Goal: Task Accomplishment & Management: Use online tool/utility

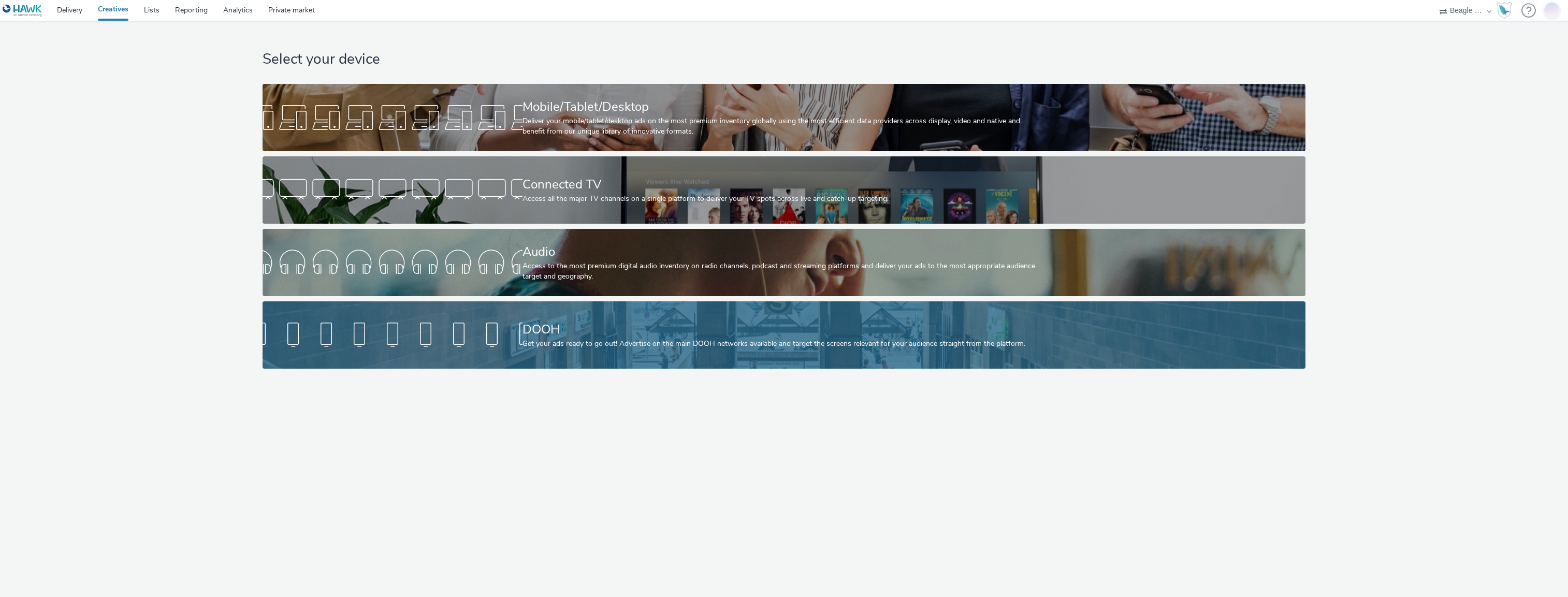
click at [547, 335] on div "DOOH" at bounding box center [782, 329] width 519 height 18
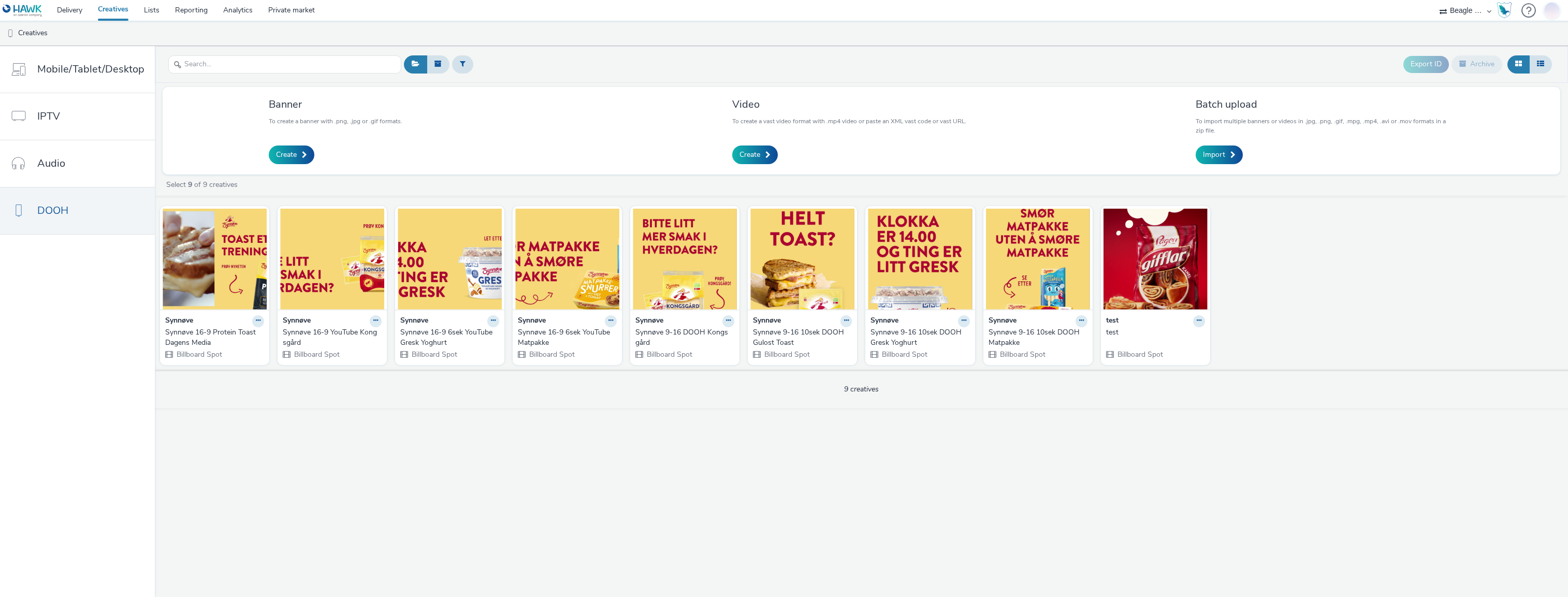
click at [1035, 334] on div "Synnøve 9-16 10sek DOOH Matpakke" at bounding box center [1036, 338] width 95 height 21
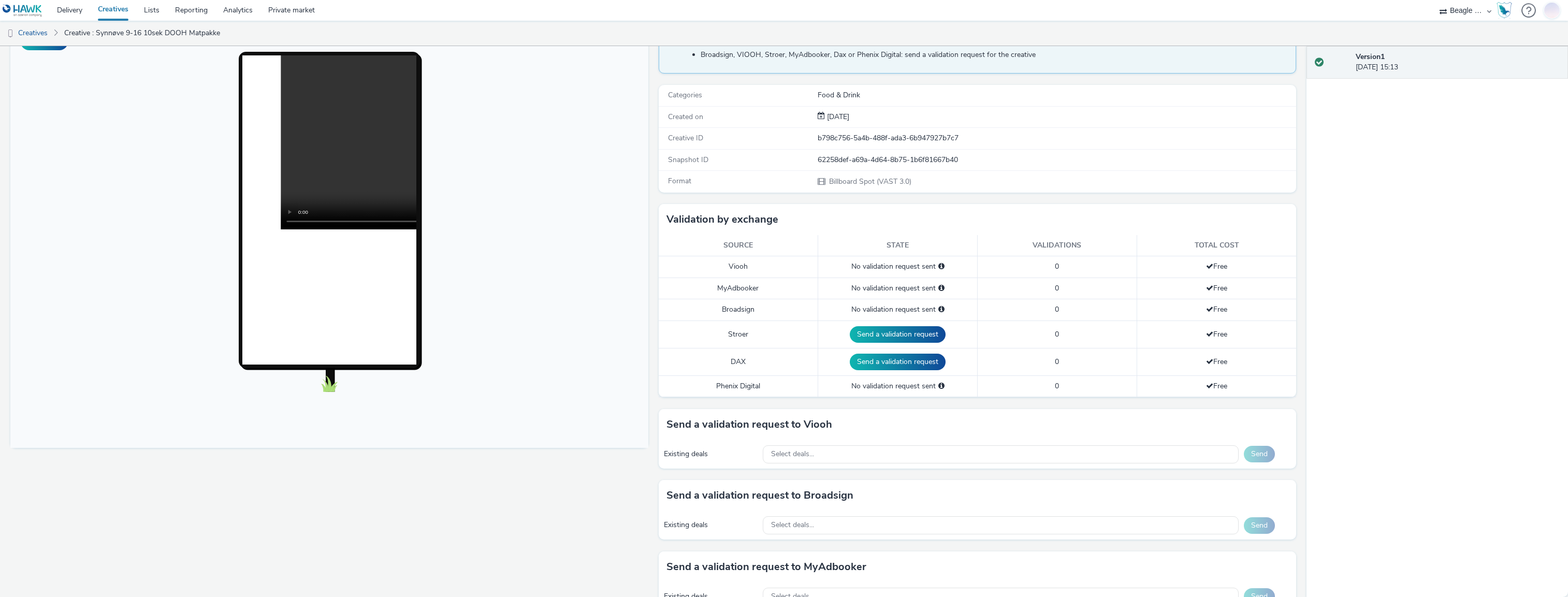
scroll to position [104, 0]
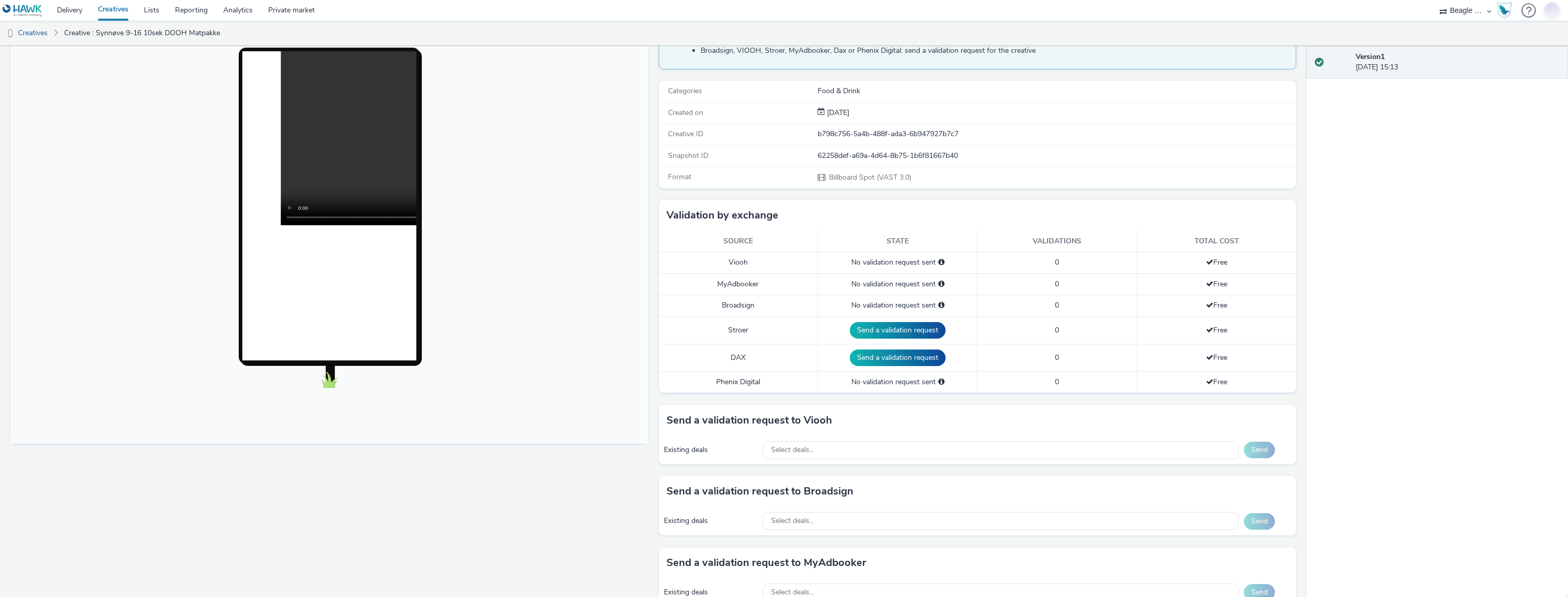
click at [1050, 261] on td "0" at bounding box center [1057, 263] width 160 height 21
click at [899, 261] on div "No validation request sent" at bounding box center [897, 262] width 149 height 10
click at [809, 454] on span "Select deals..." at bounding box center [792, 450] width 43 height 9
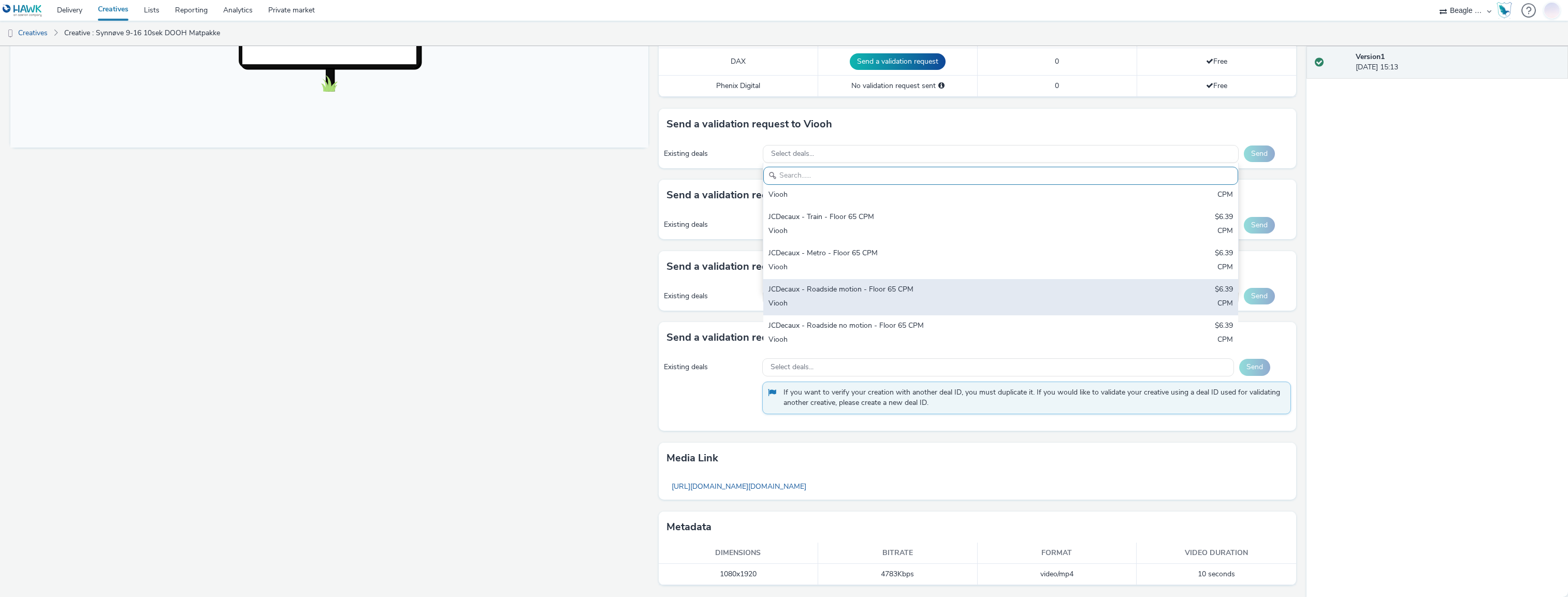
scroll to position [0, 0]
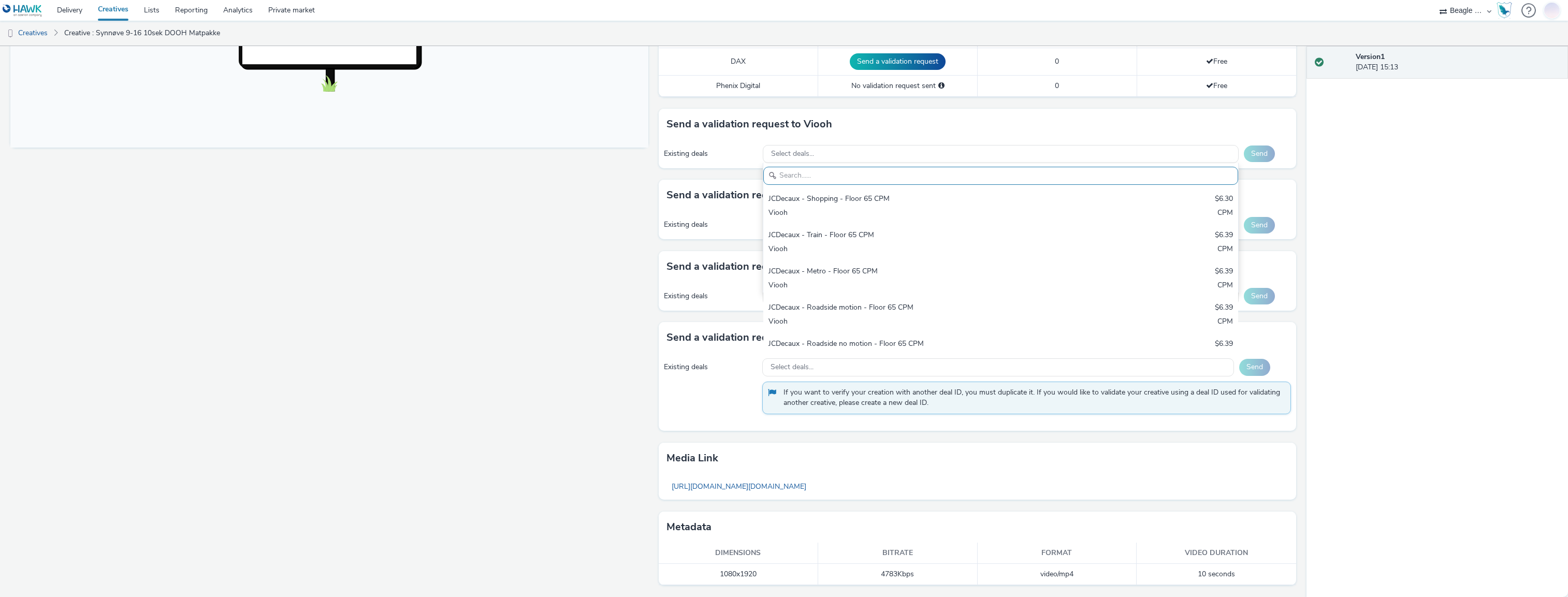
click at [549, 211] on div "Fullscreen" at bounding box center [331, 160] width 643 height 874
click at [829, 152] on div "Select deals..." at bounding box center [1001, 154] width 476 height 18
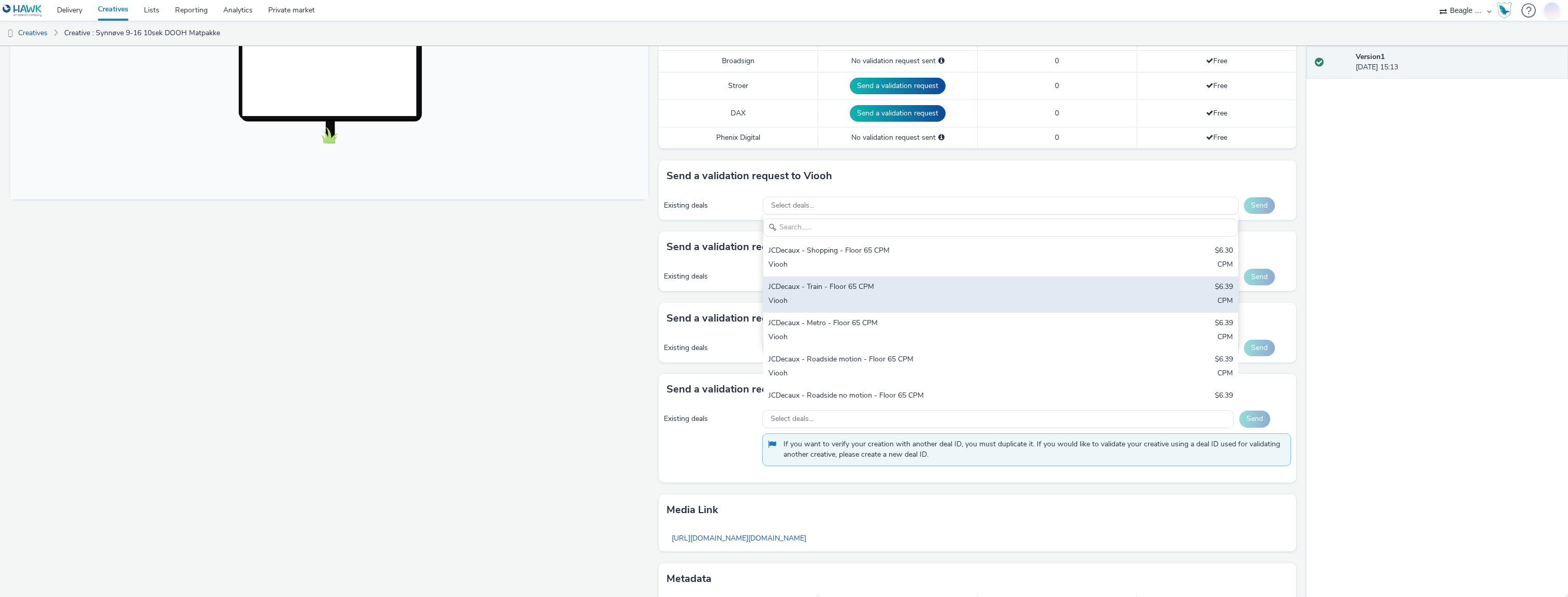
scroll to position [400, 0]
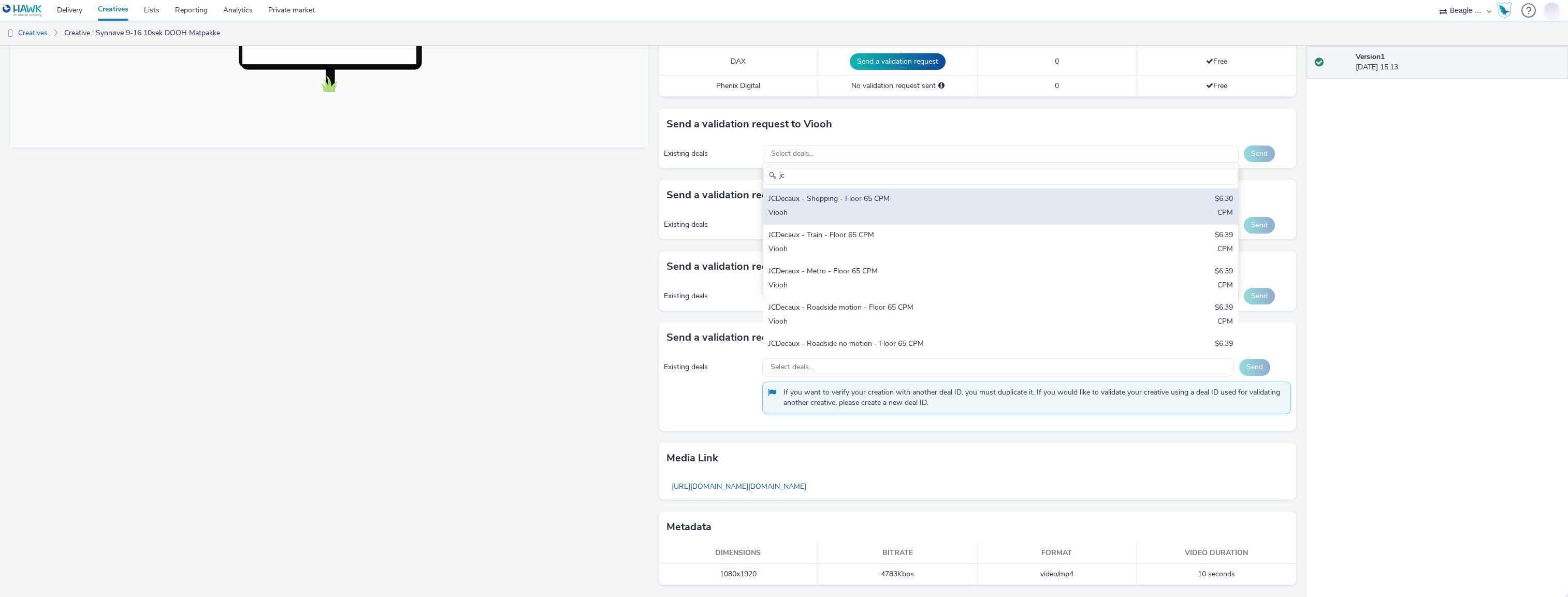
type input "j"
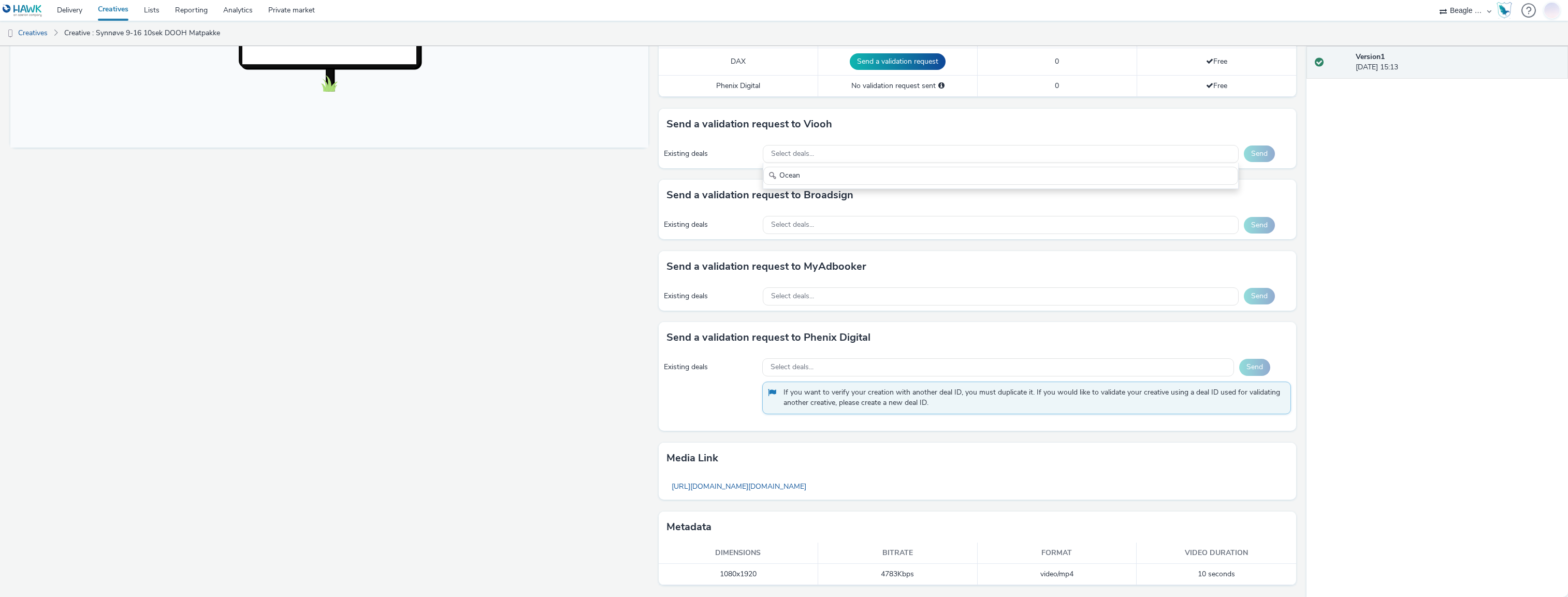
type input "Ocean"
click at [817, 153] on div "Select deals..." at bounding box center [1001, 154] width 476 height 18
click at [817, 152] on div "Select deals..." at bounding box center [1001, 154] width 476 height 18
click at [806, 173] on input "text" at bounding box center [1001, 175] width 475 height 18
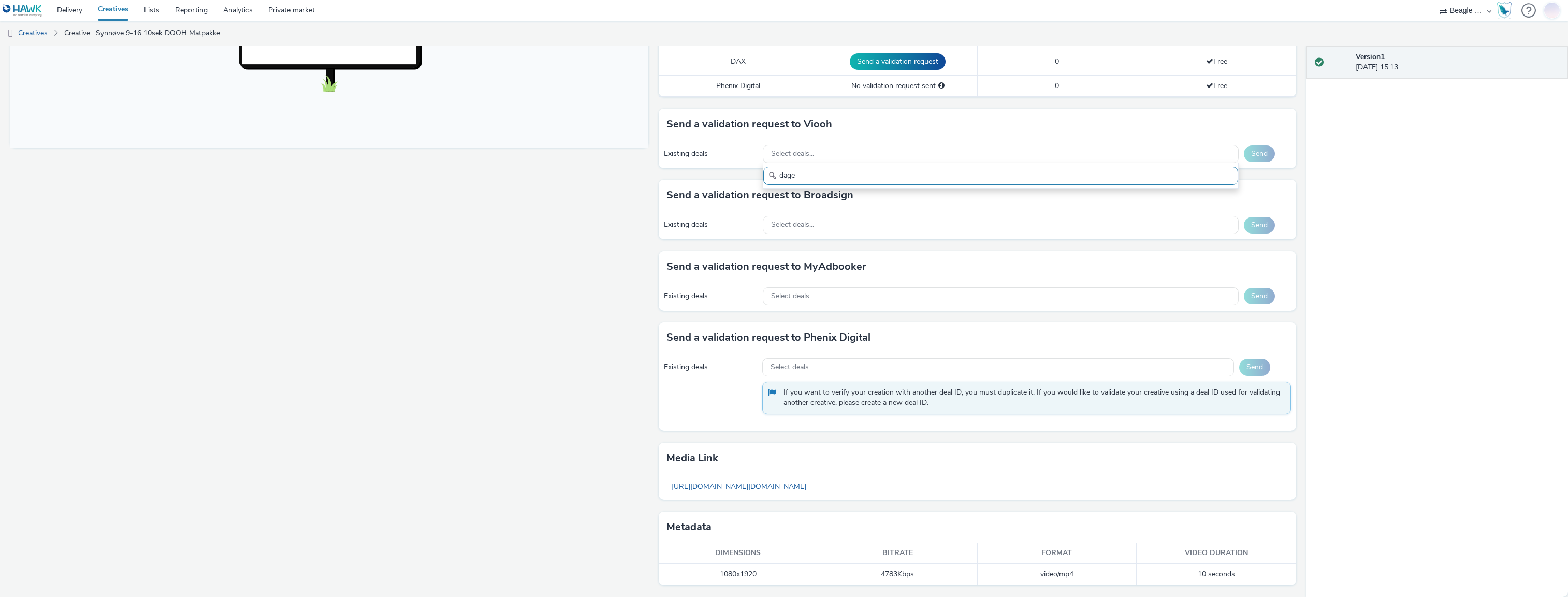
click at [806, 173] on input "dage" at bounding box center [1001, 175] width 475 height 18
click at [807, 172] on input "bau" at bounding box center [1001, 175] width 475 height 18
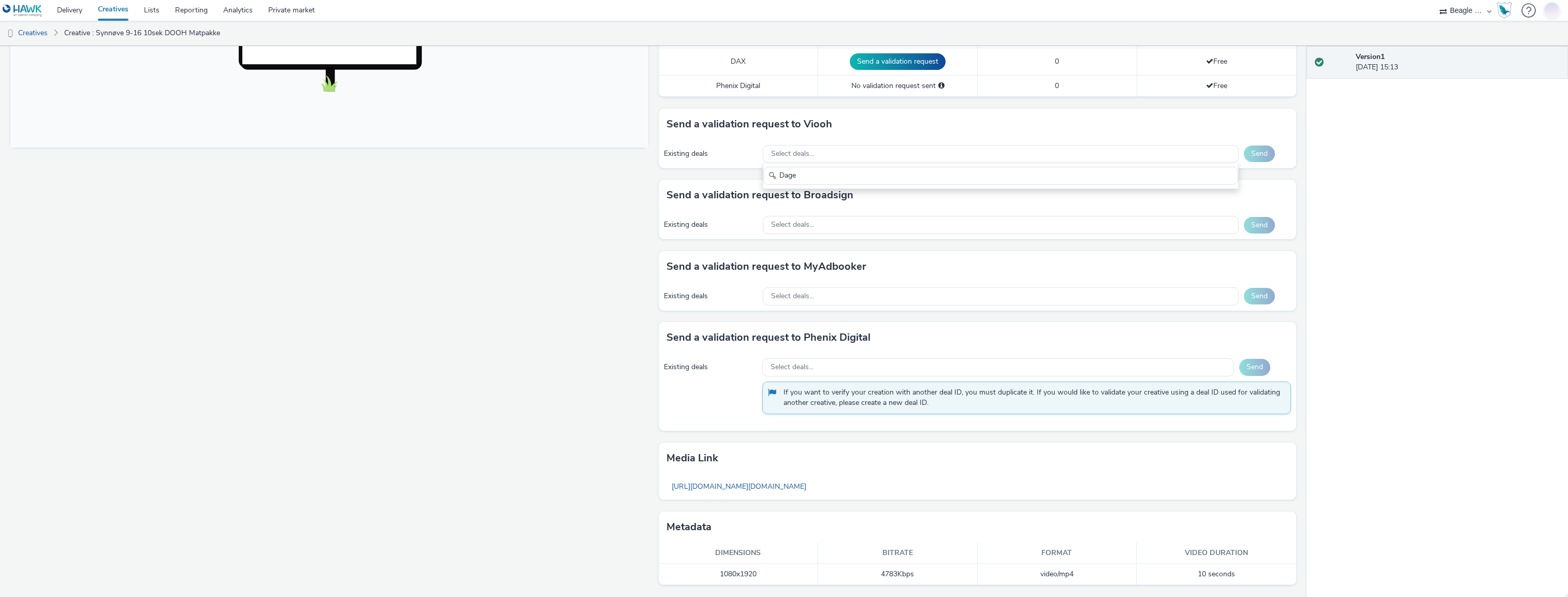
type input "Dage"
click at [659, 215] on div "Existing deals Select deals... Send" at bounding box center [978, 225] width 638 height 28
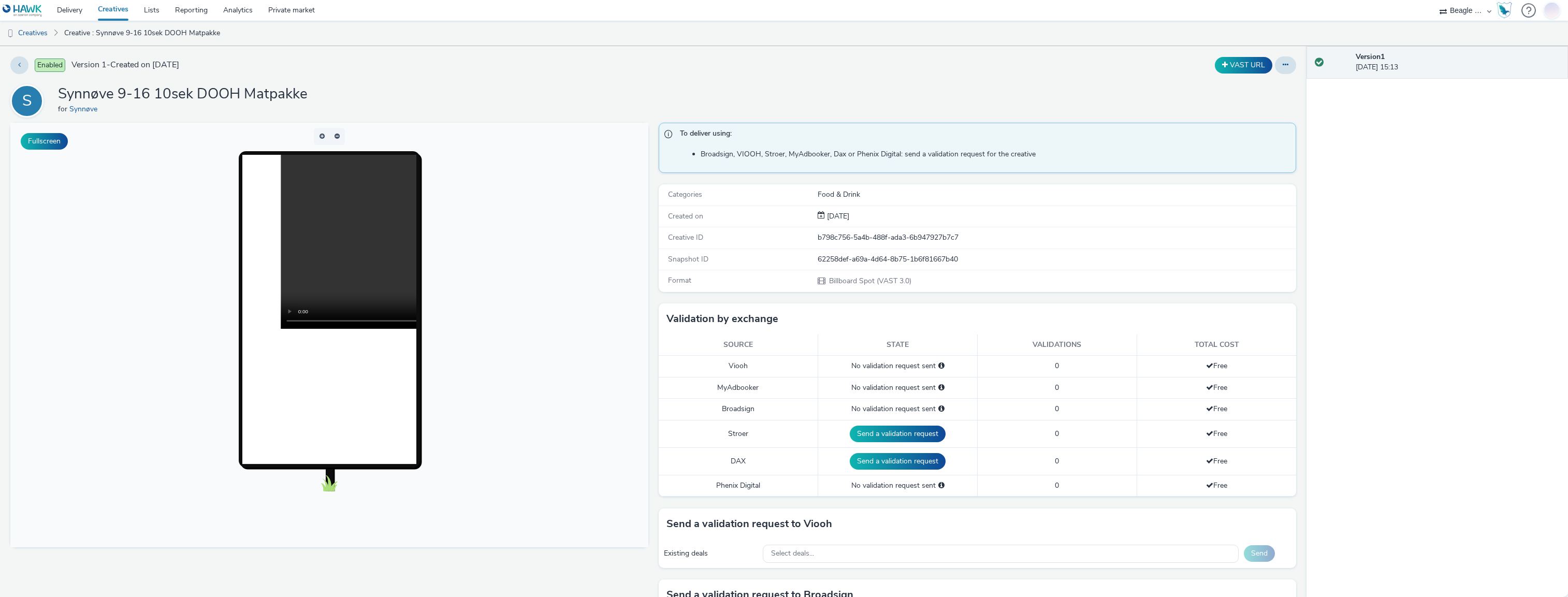
click at [114, 7] on link "Creatives" at bounding box center [113, 10] width 46 height 21
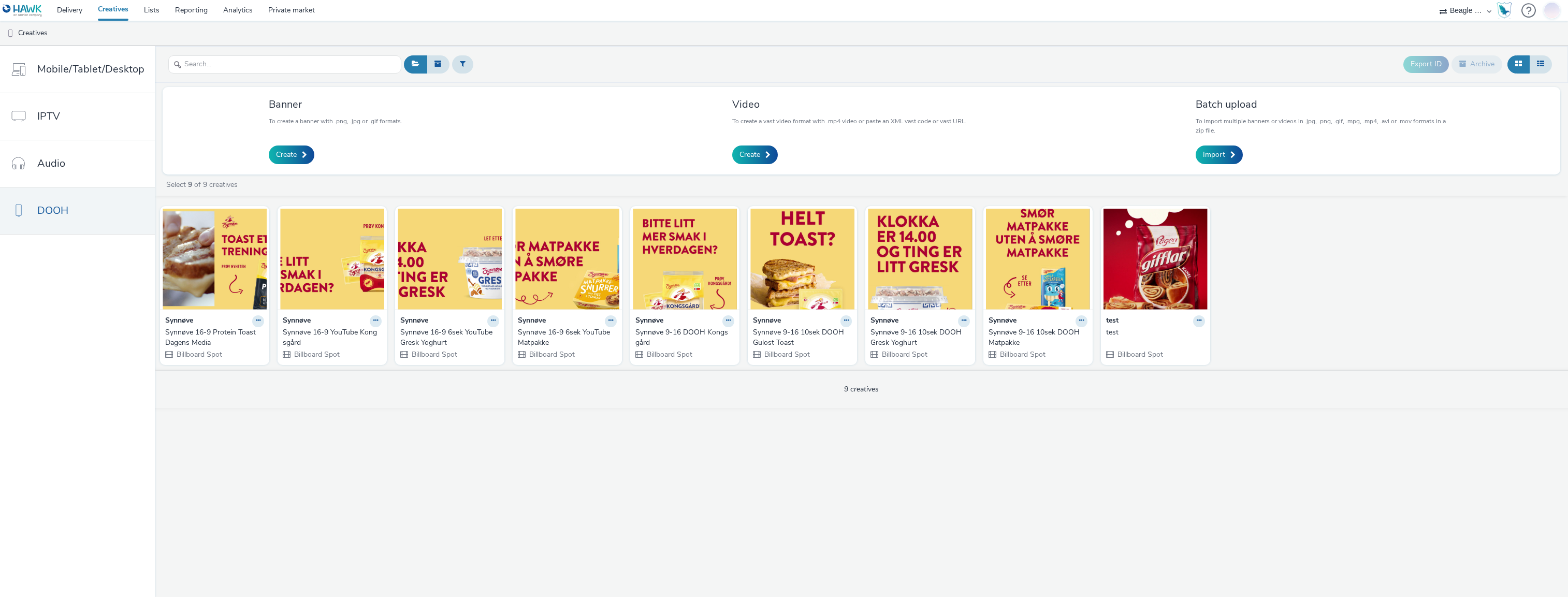
click at [778, 150] on div "Create" at bounding box center [848, 155] width 232 height 19
click at [767, 153] on span at bounding box center [768, 155] width 6 height 8
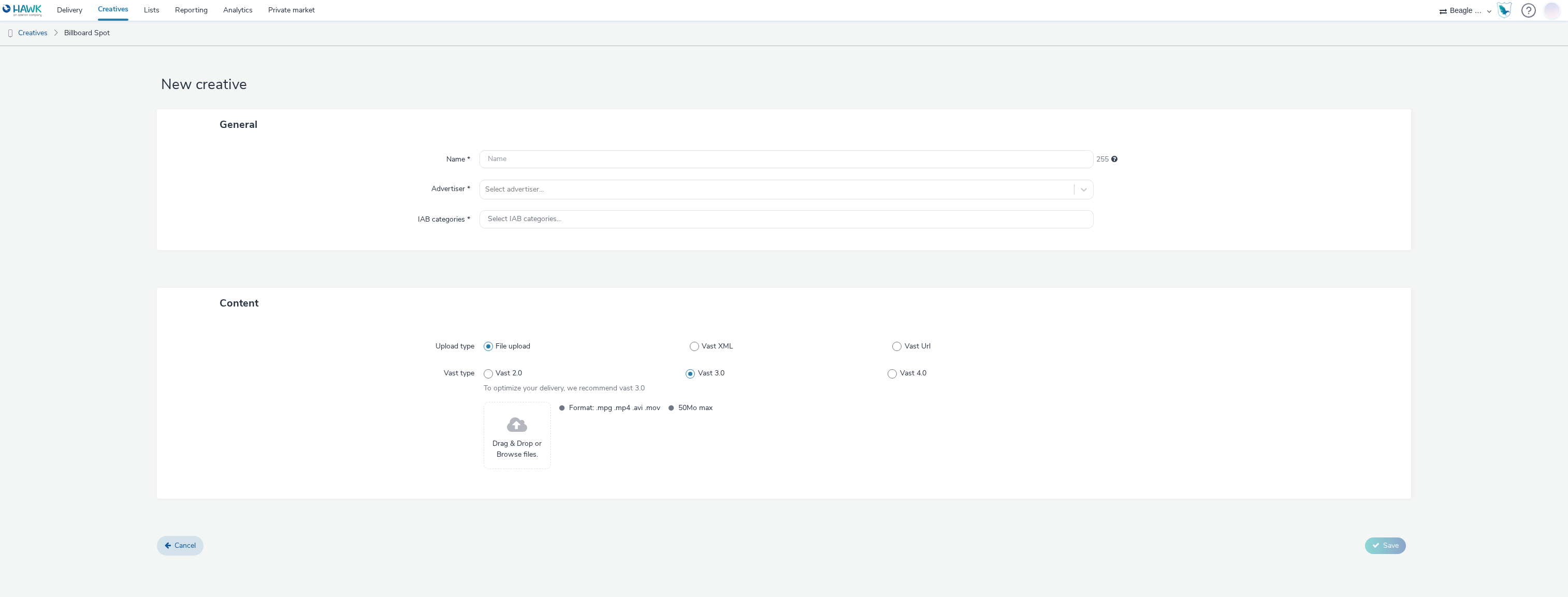
click at [34, 4] on img at bounding box center [23, 10] width 40 height 13
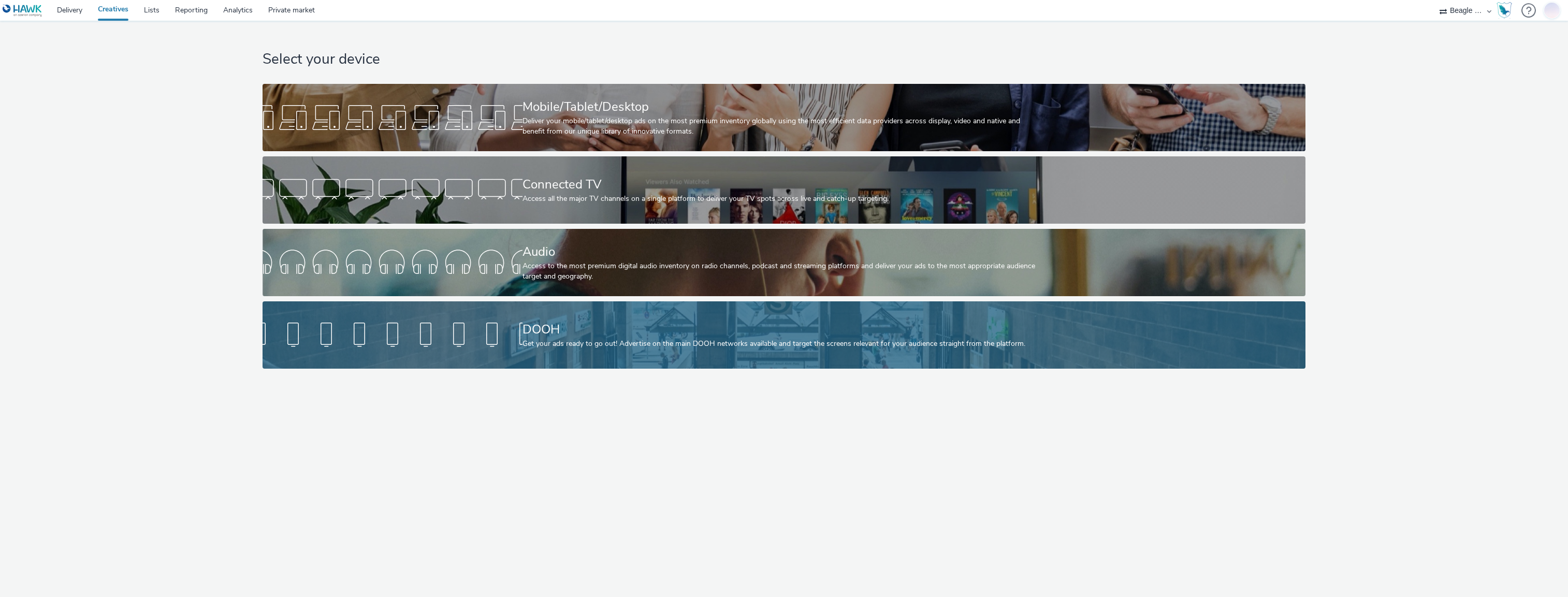
click at [635, 338] on div "DOOH" at bounding box center [782, 329] width 519 height 18
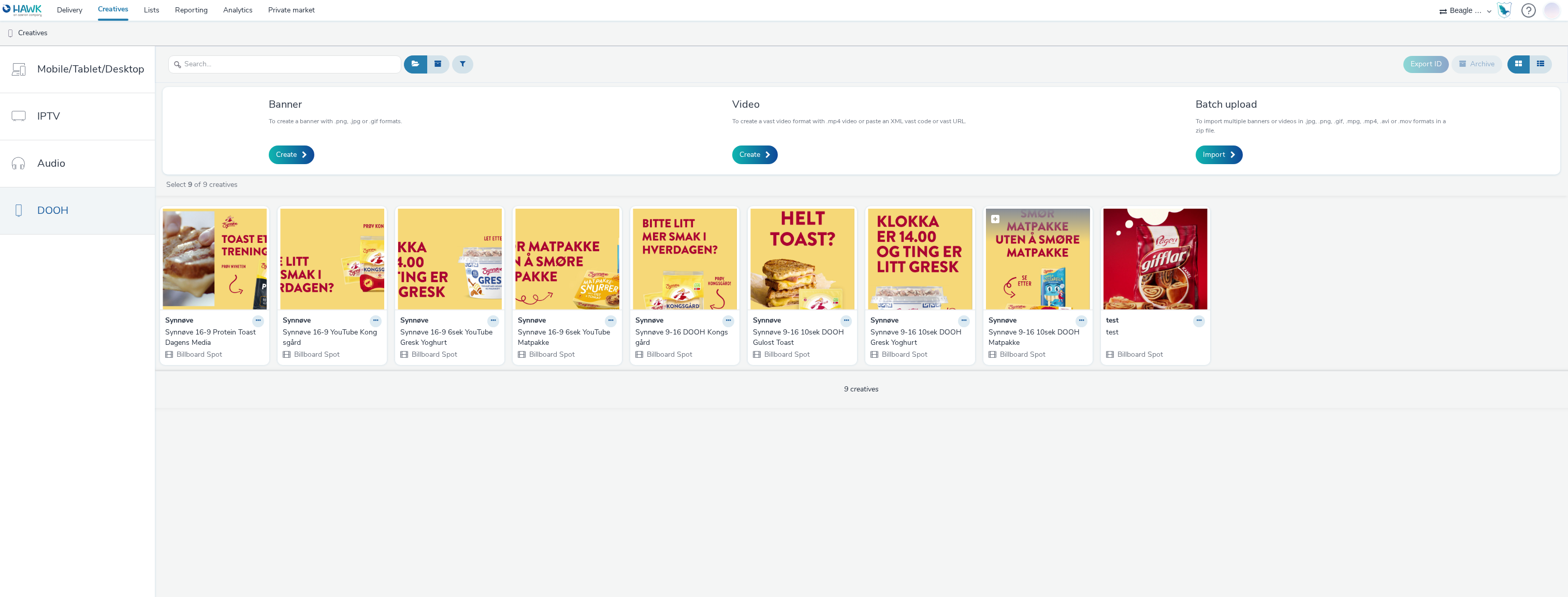
click at [1029, 246] on img at bounding box center [1038, 259] width 104 height 101
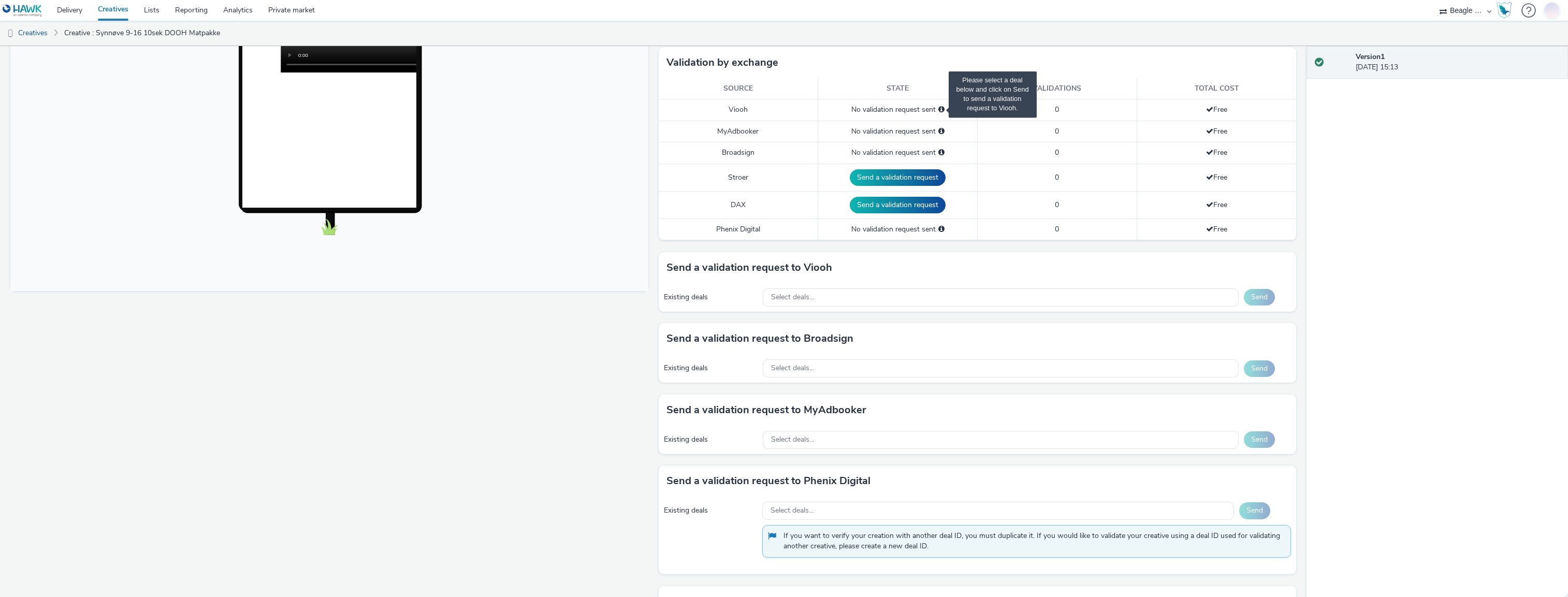
scroll to position [259, 0]
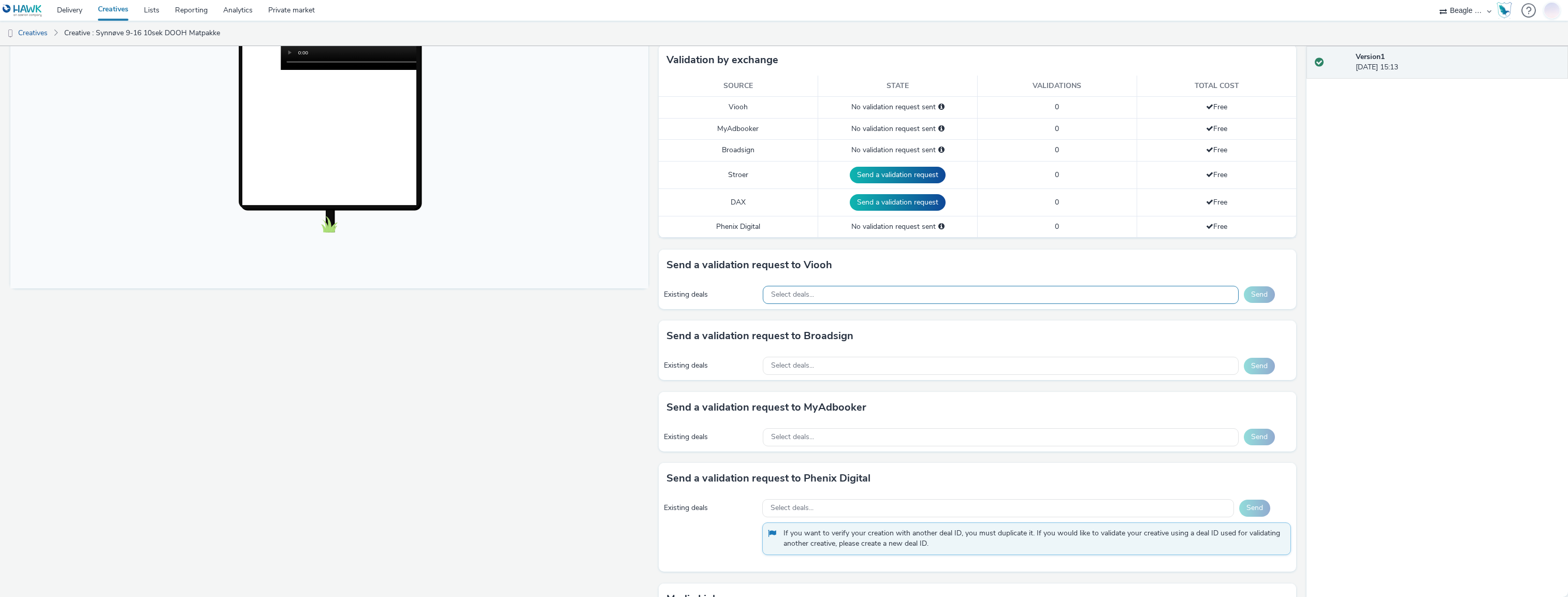
click at [1168, 293] on div "Select deals..." at bounding box center [1001, 295] width 476 height 18
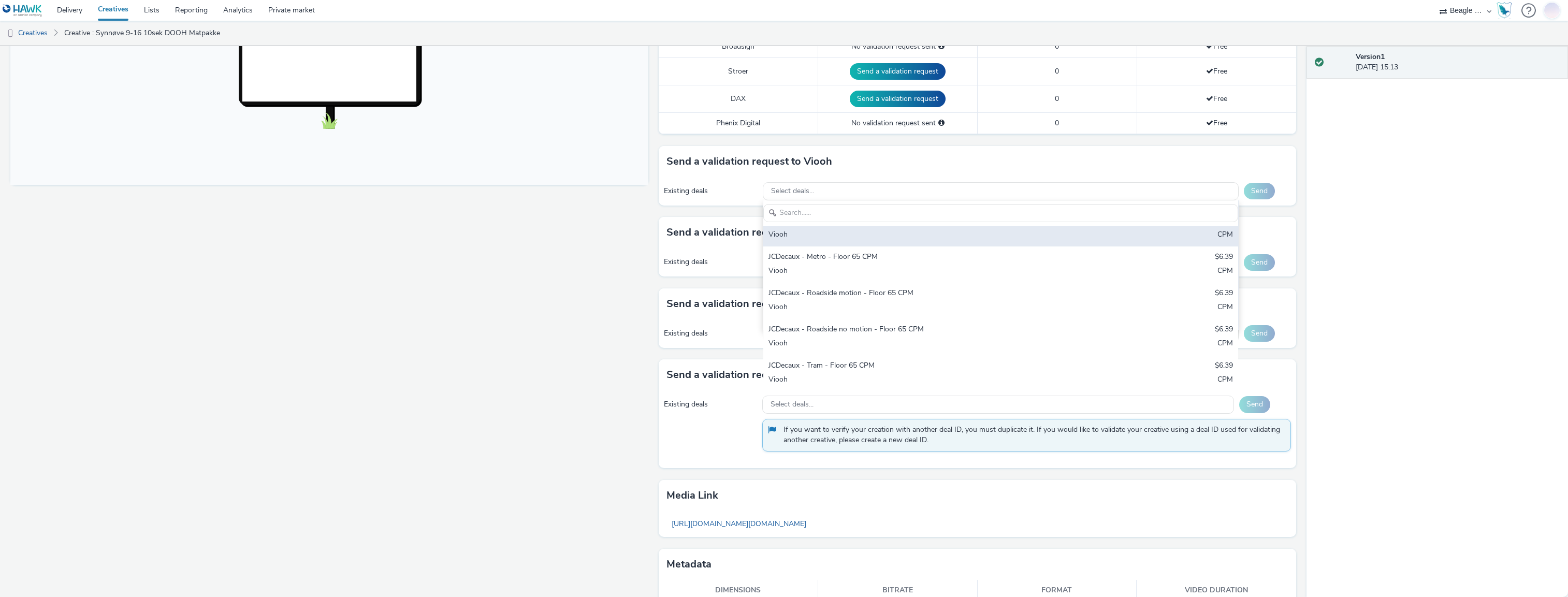
scroll to position [400, 0]
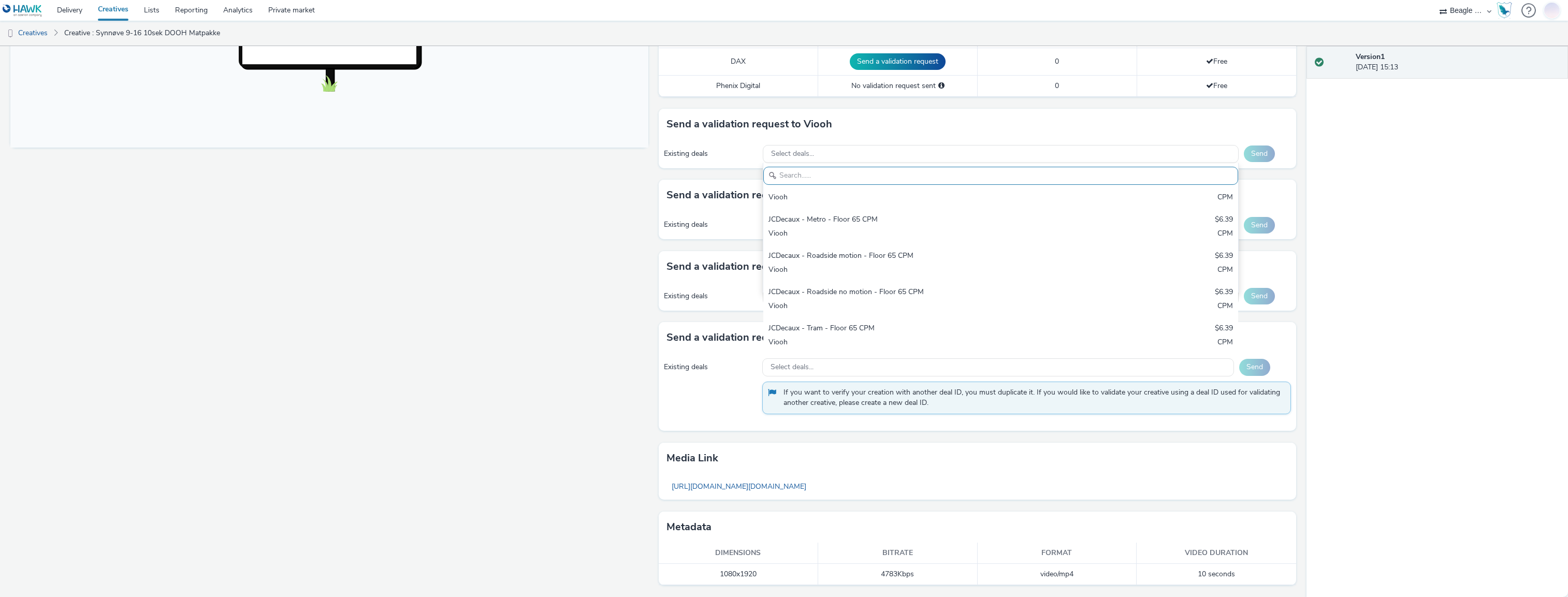
click at [572, 404] on div "Fullscreen" at bounding box center [331, 160] width 643 height 874
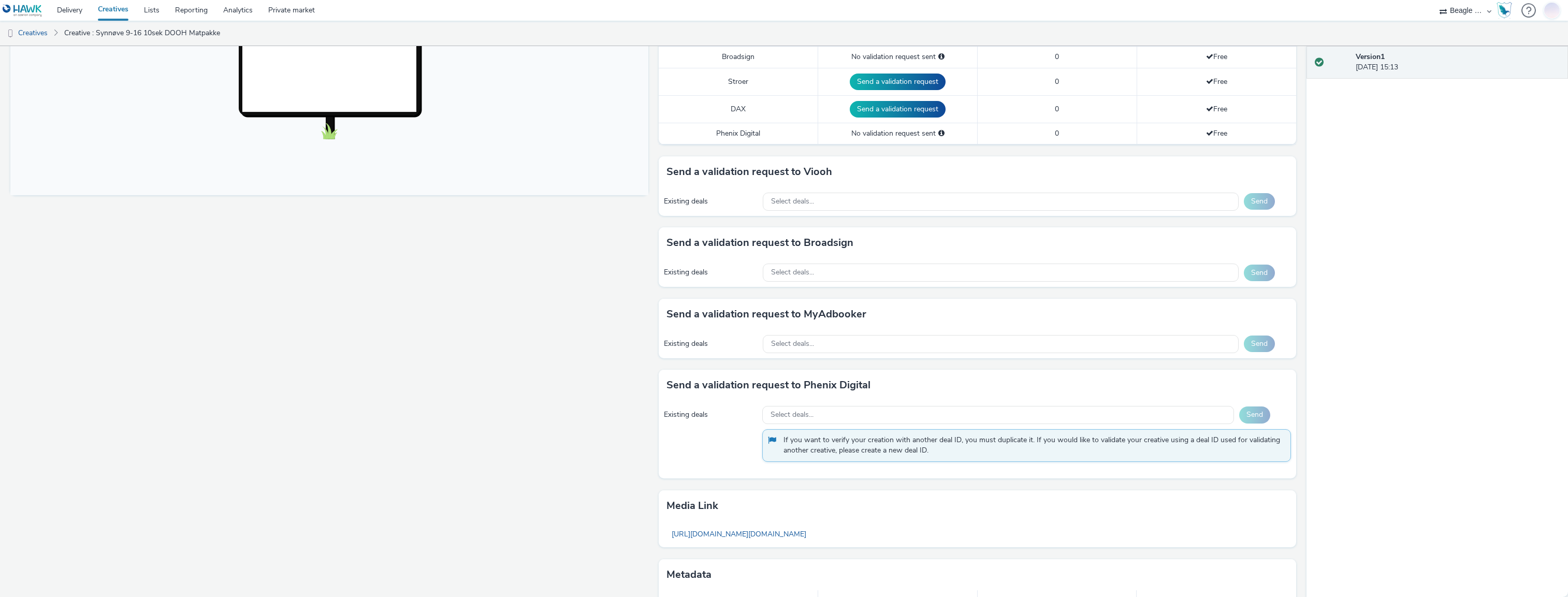
scroll to position [296, 0]
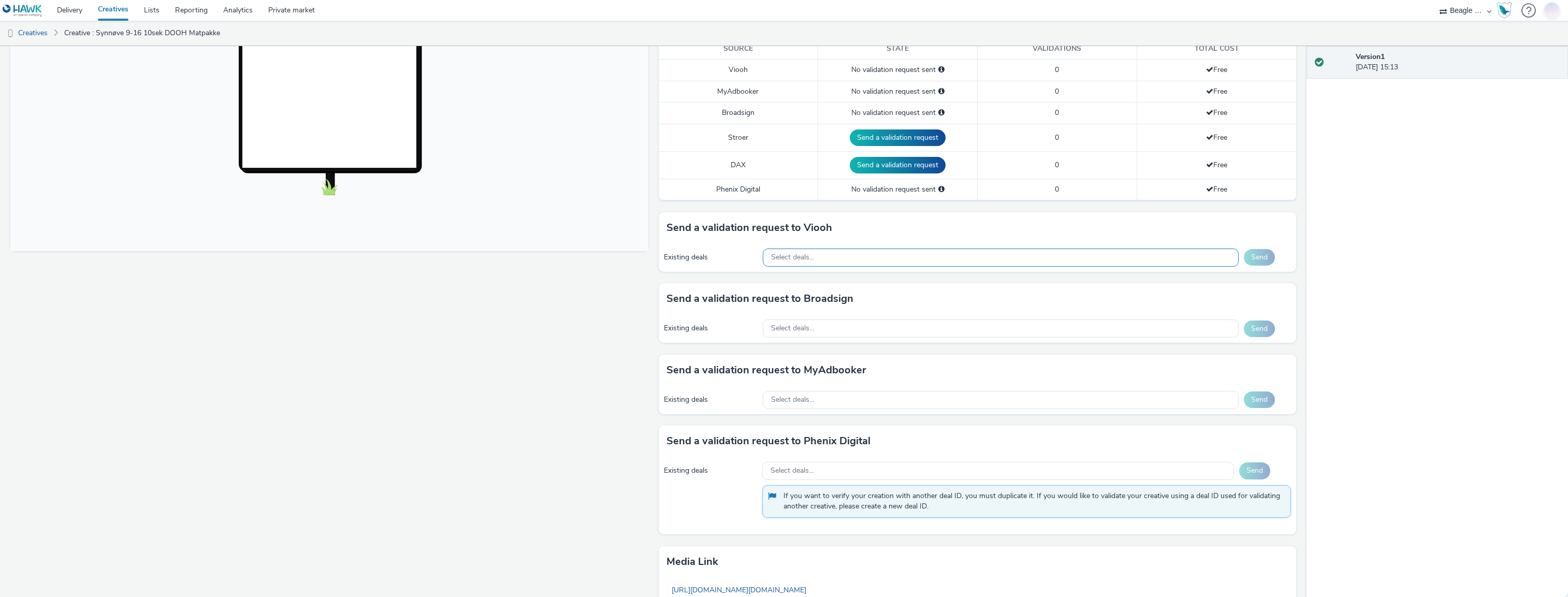
click at [1040, 248] on div "Select deals..." at bounding box center [1001, 257] width 476 height 18
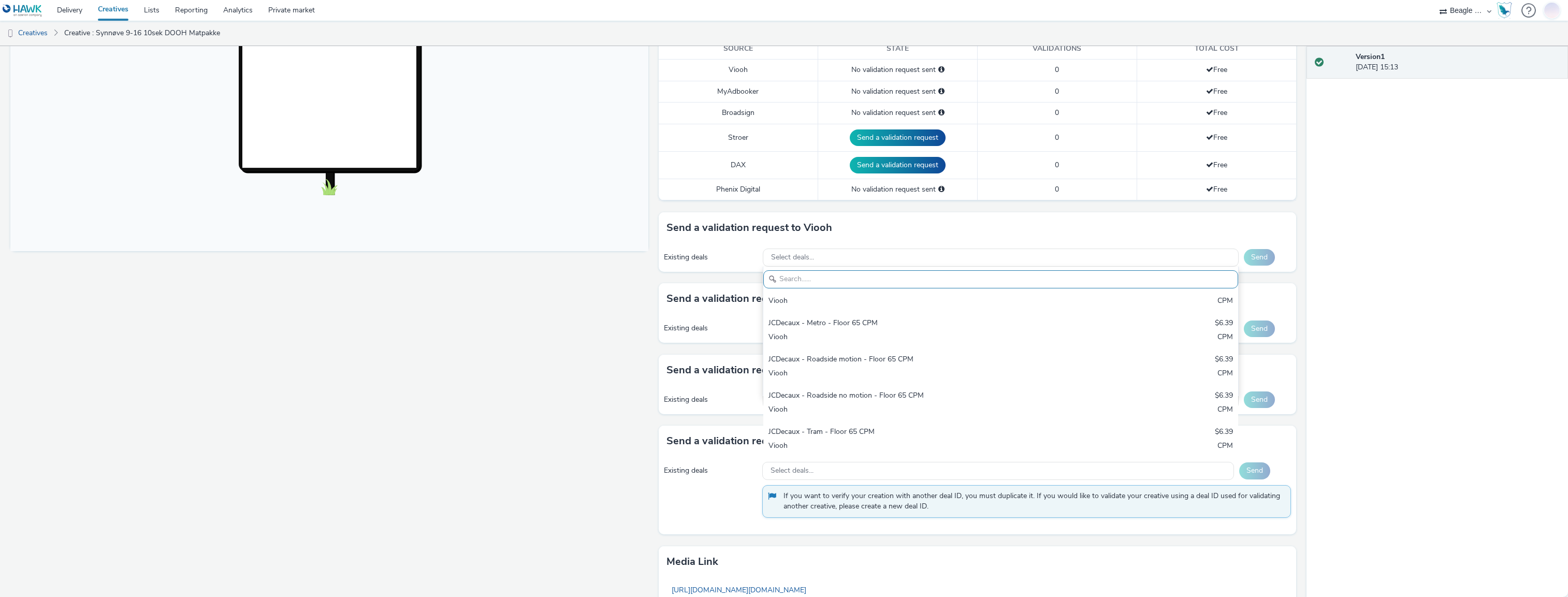
scroll to position [400, 0]
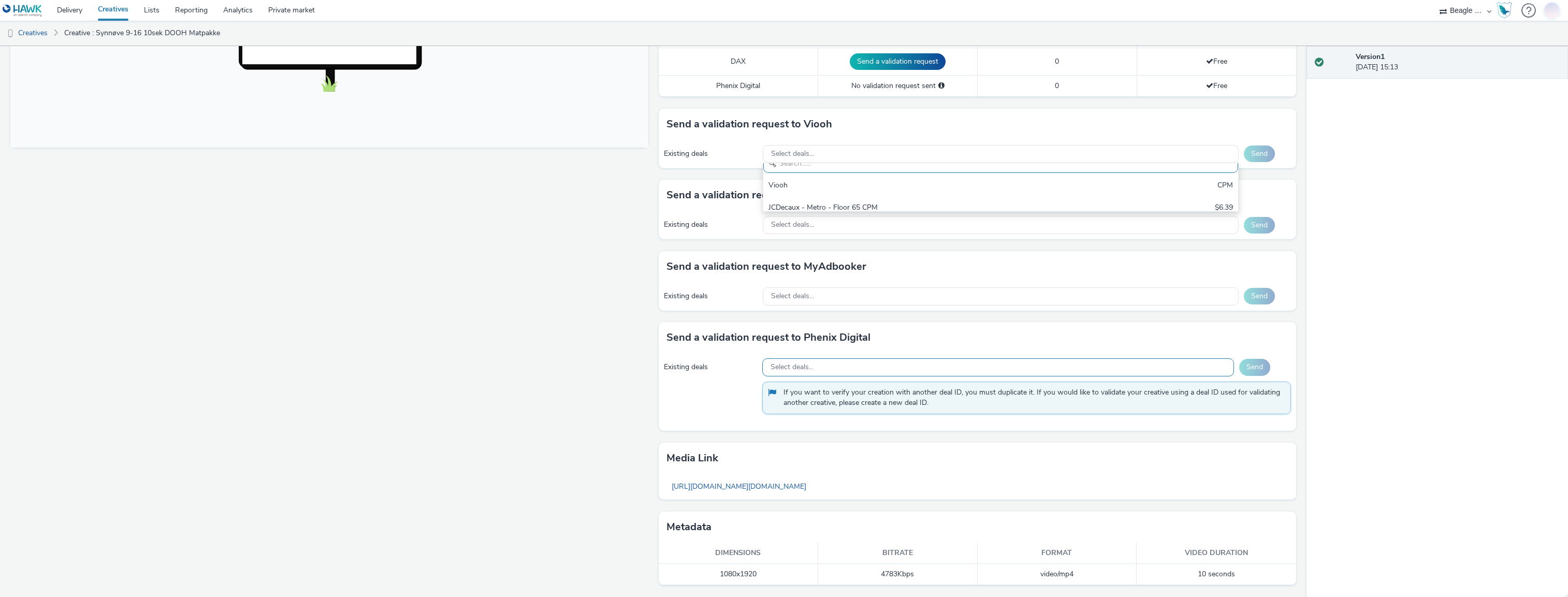
click at [1002, 361] on div "Select deals..." at bounding box center [999, 367] width 472 height 18
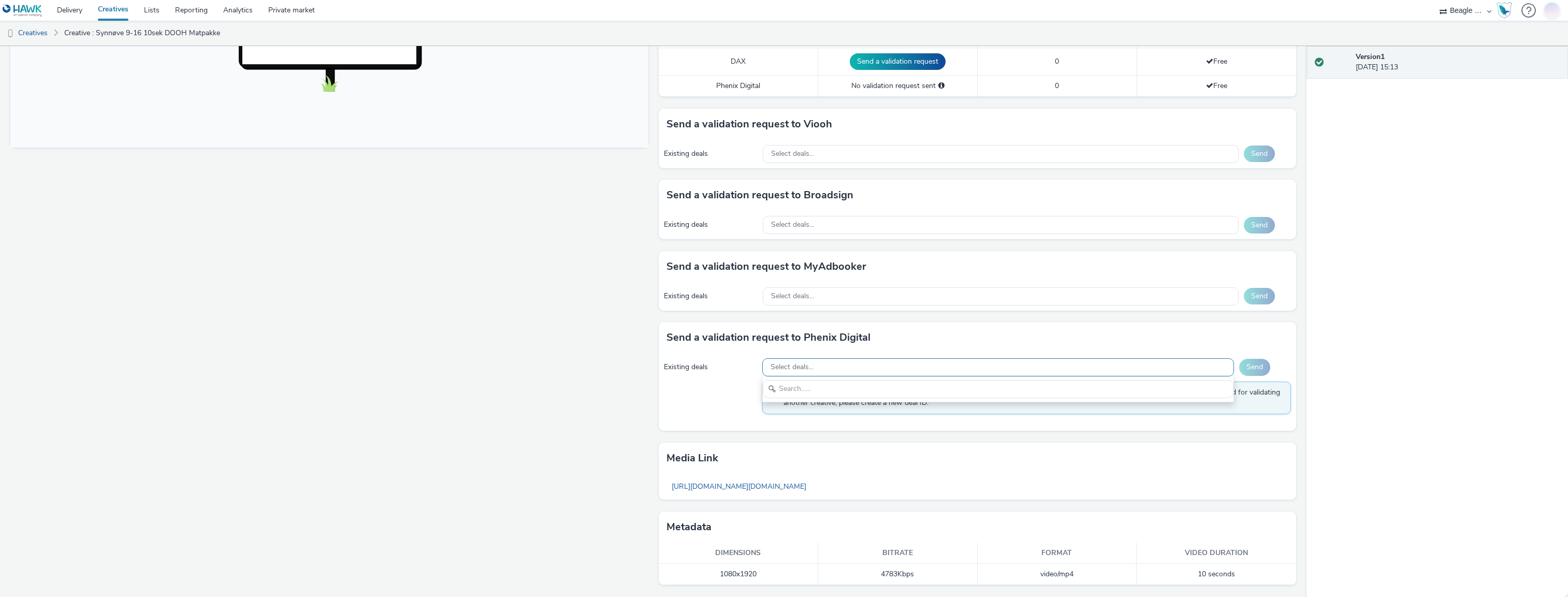
scroll to position [0, 0]
click at [808, 150] on span "Select deals..." at bounding box center [792, 154] width 43 height 9
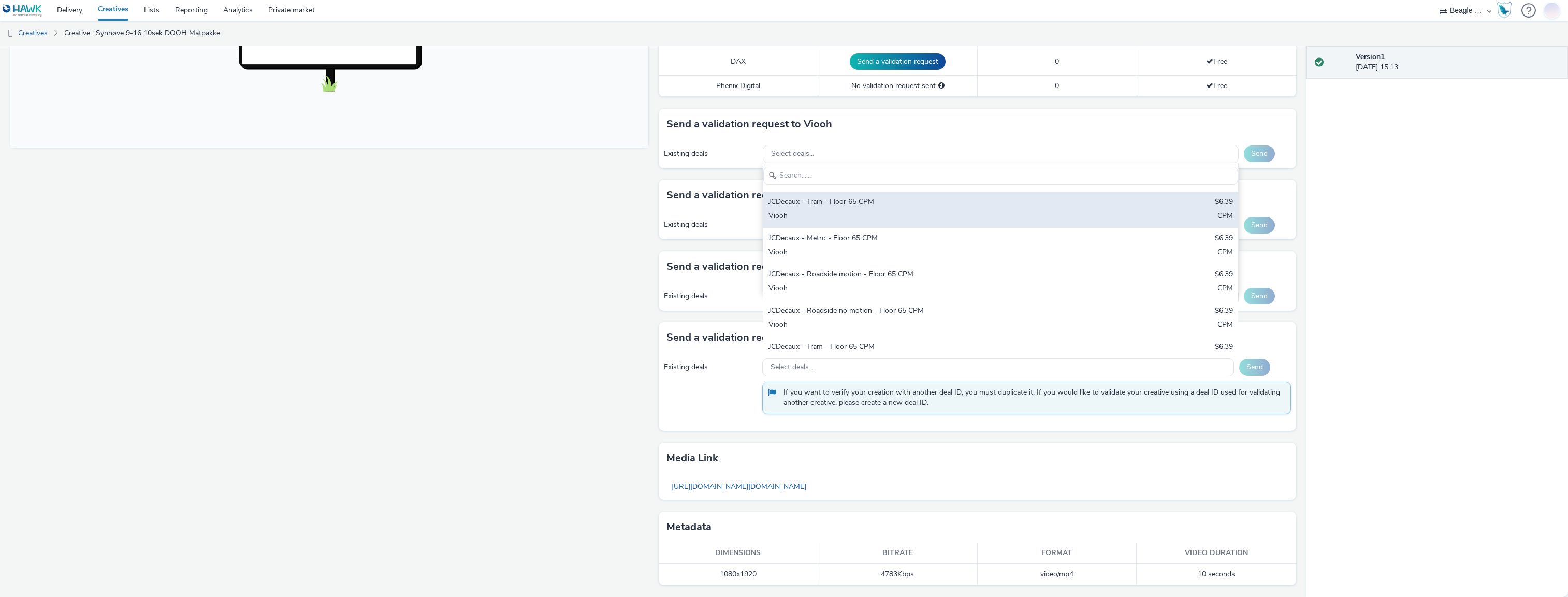
scroll to position [52, 0]
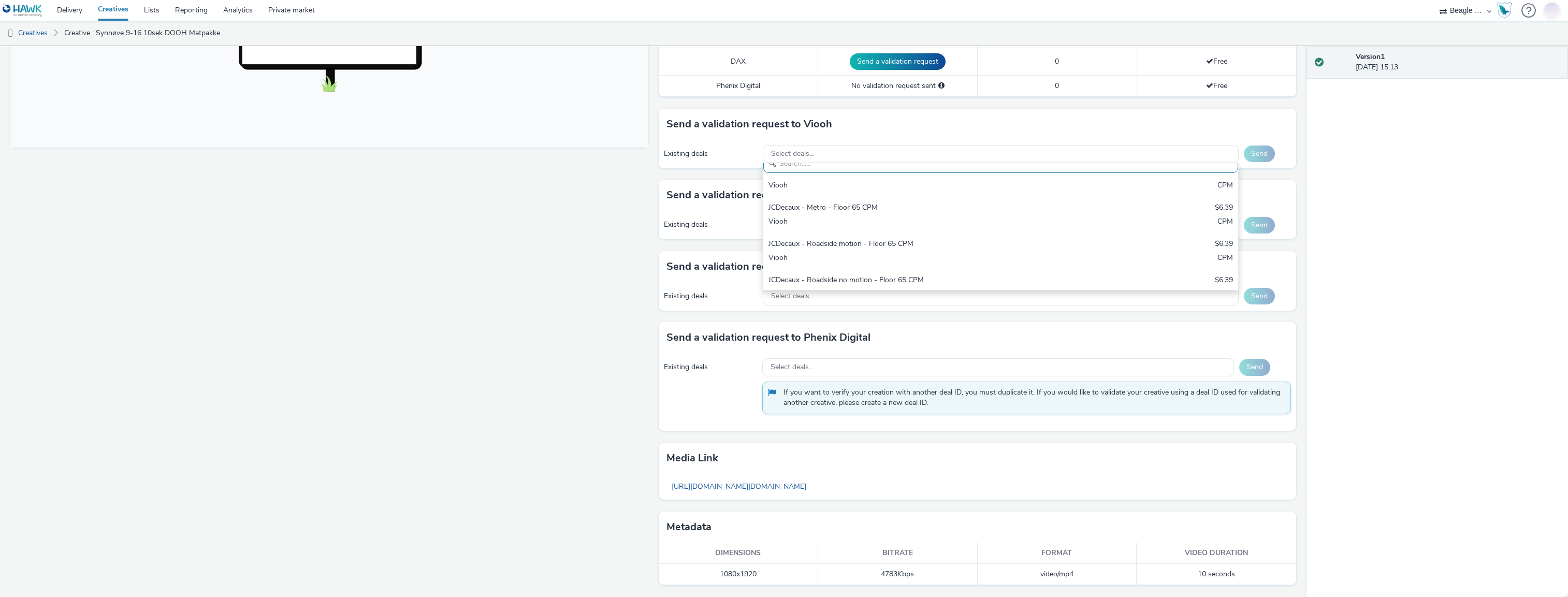
click at [483, 307] on div "Fullscreen" at bounding box center [331, 160] width 643 height 874
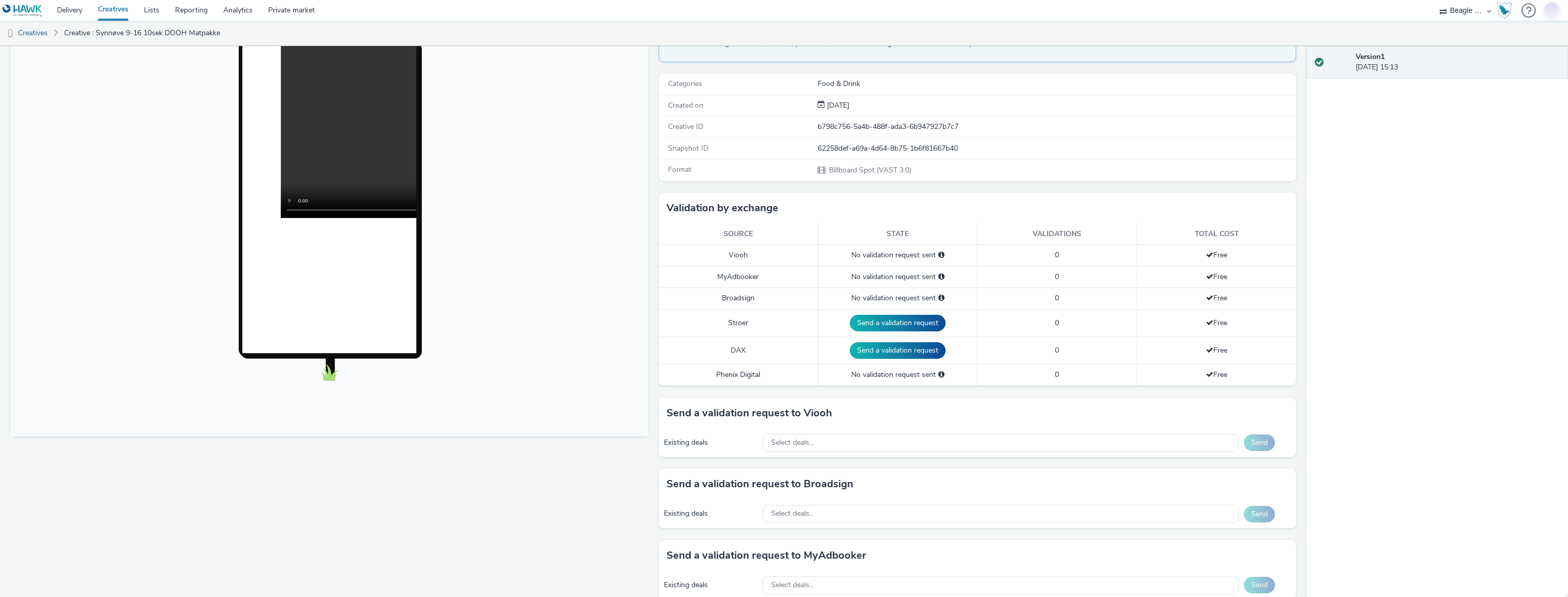
scroll to position [89, 0]
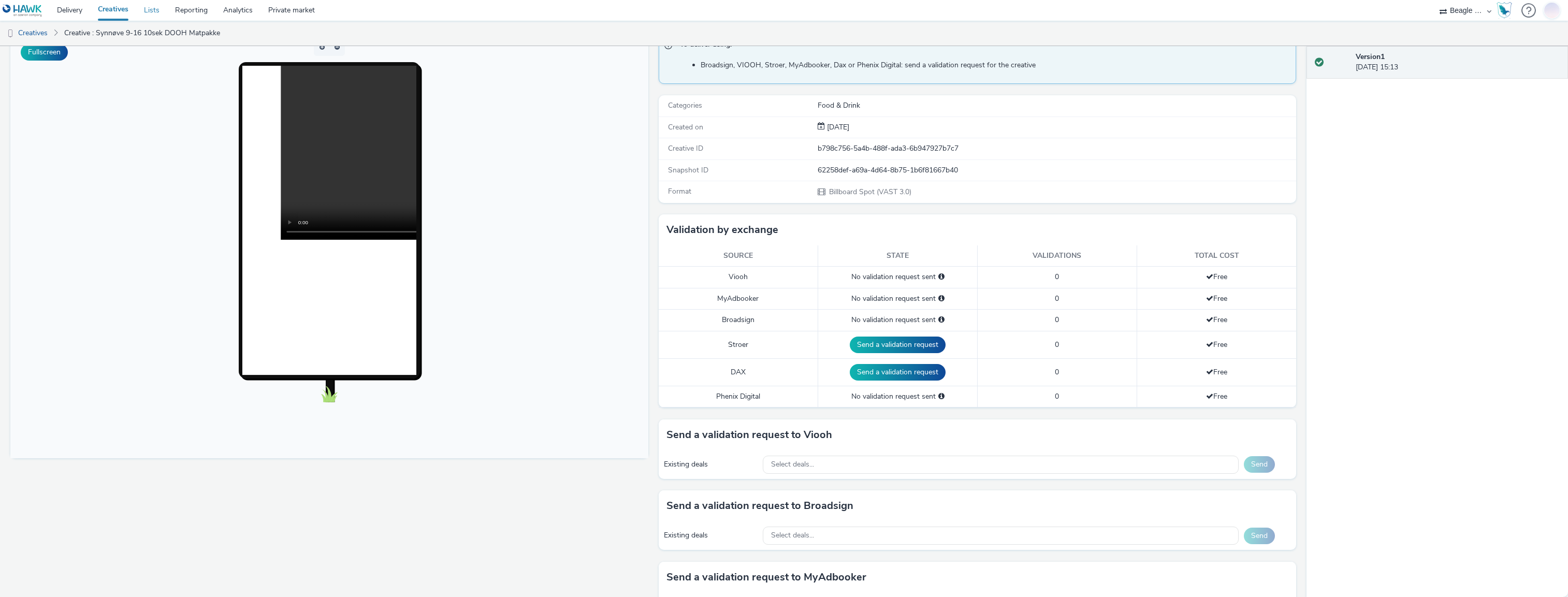
click at [150, 2] on link "Lists" at bounding box center [151, 10] width 31 height 21
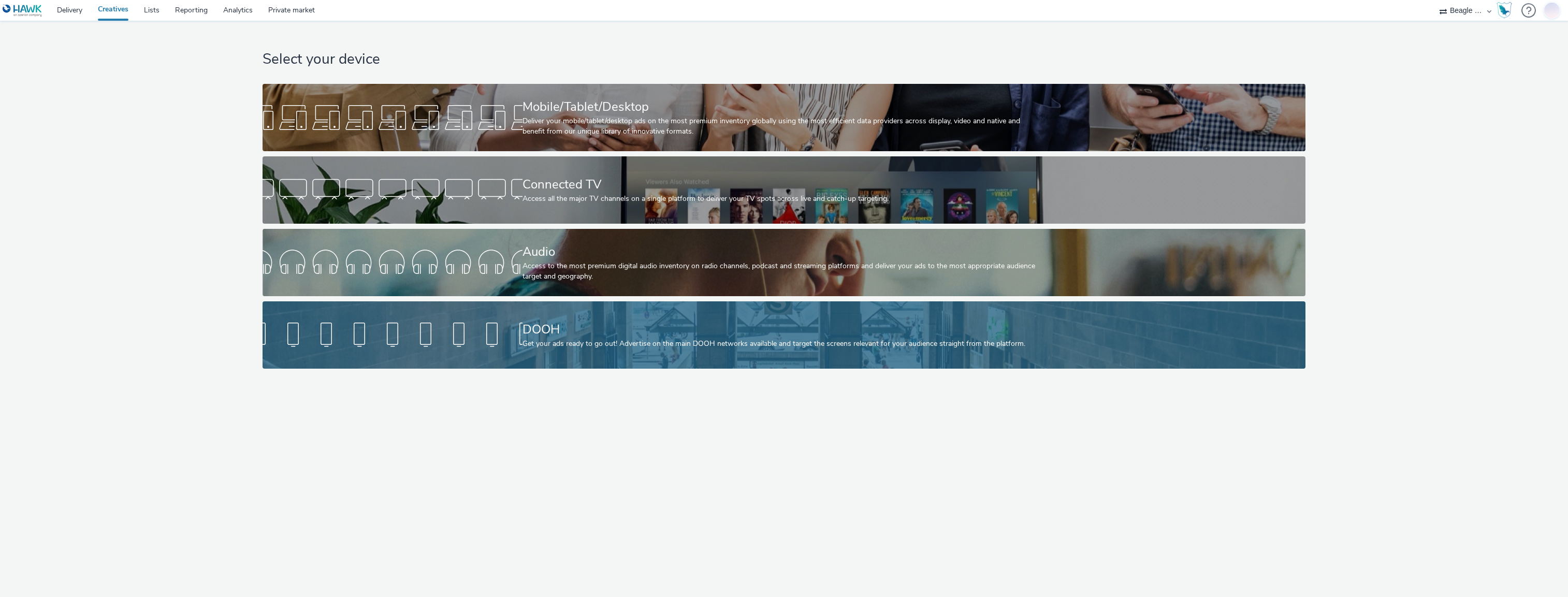
click at [574, 337] on div "DOOH" at bounding box center [782, 329] width 519 height 18
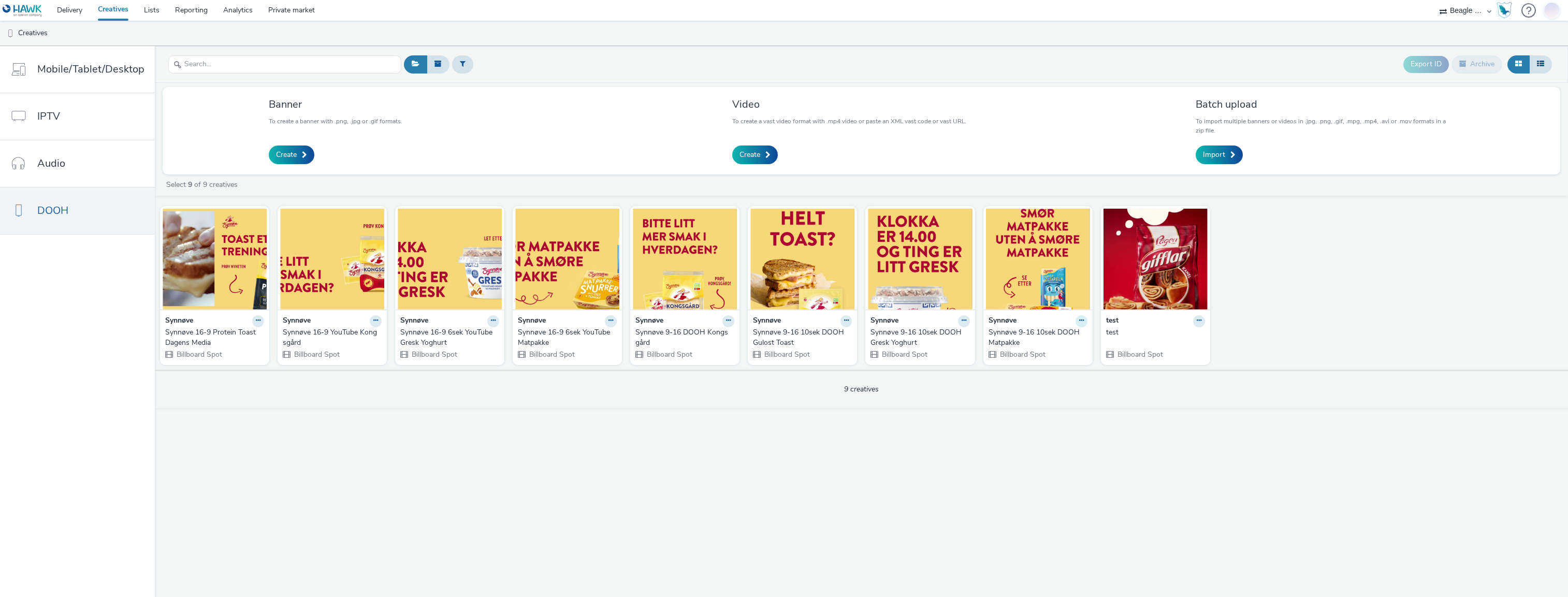
click at [261, 318] on icon at bounding box center [258, 321] width 5 height 6
click at [1036, 289] on img at bounding box center [1038, 259] width 104 height 101
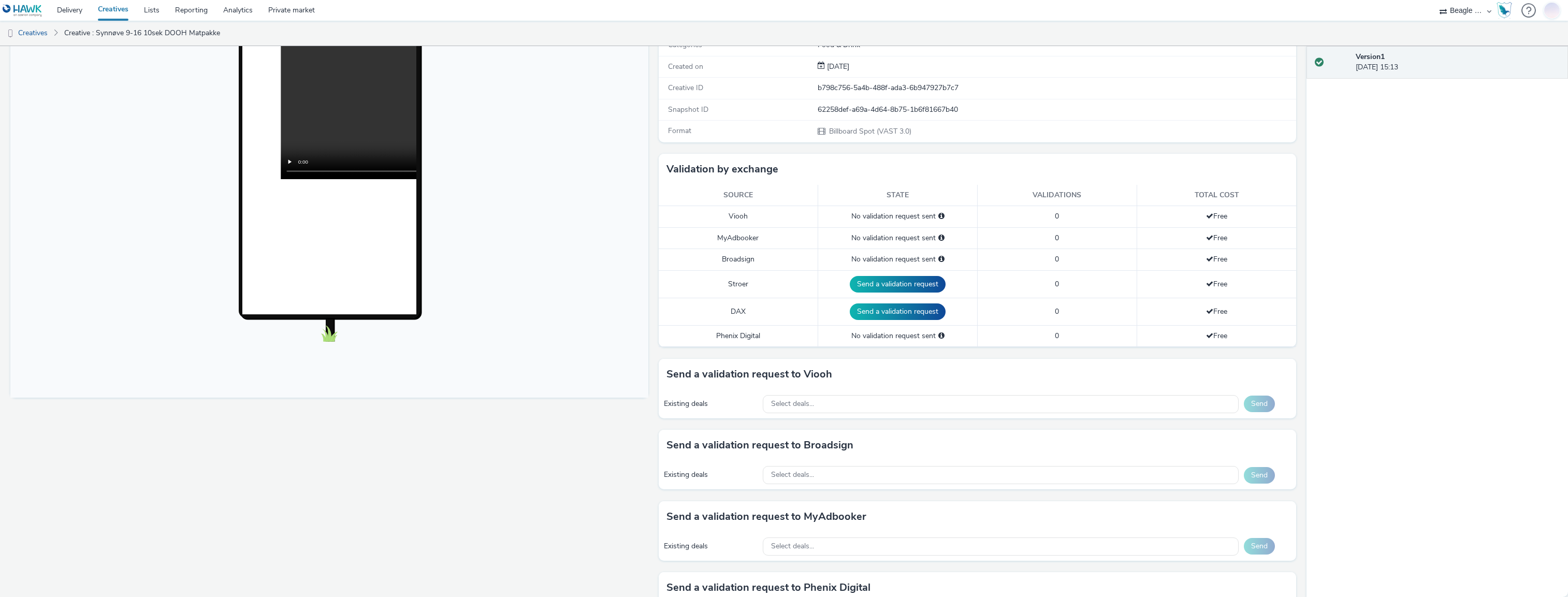
scroll to position [155, 0]
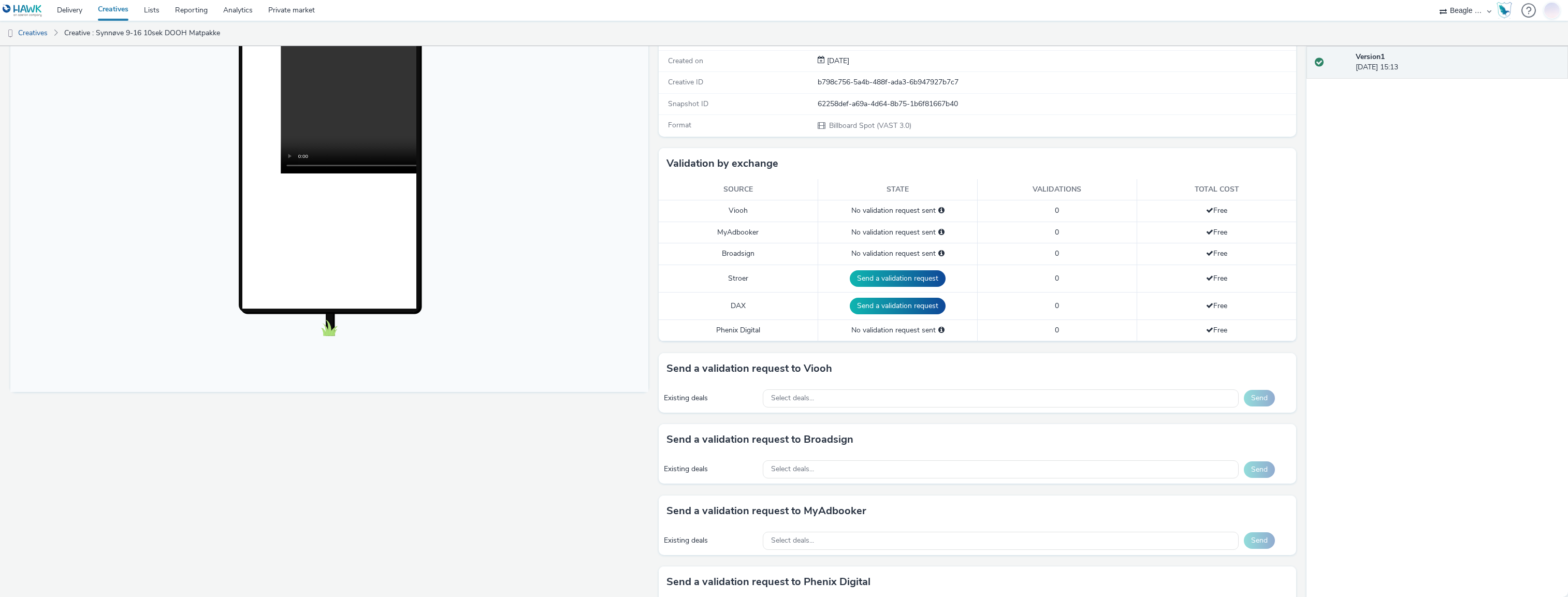
click at [894, 215] on div "No validation request sent" at bounding box center [897, 210] width 149 height 10
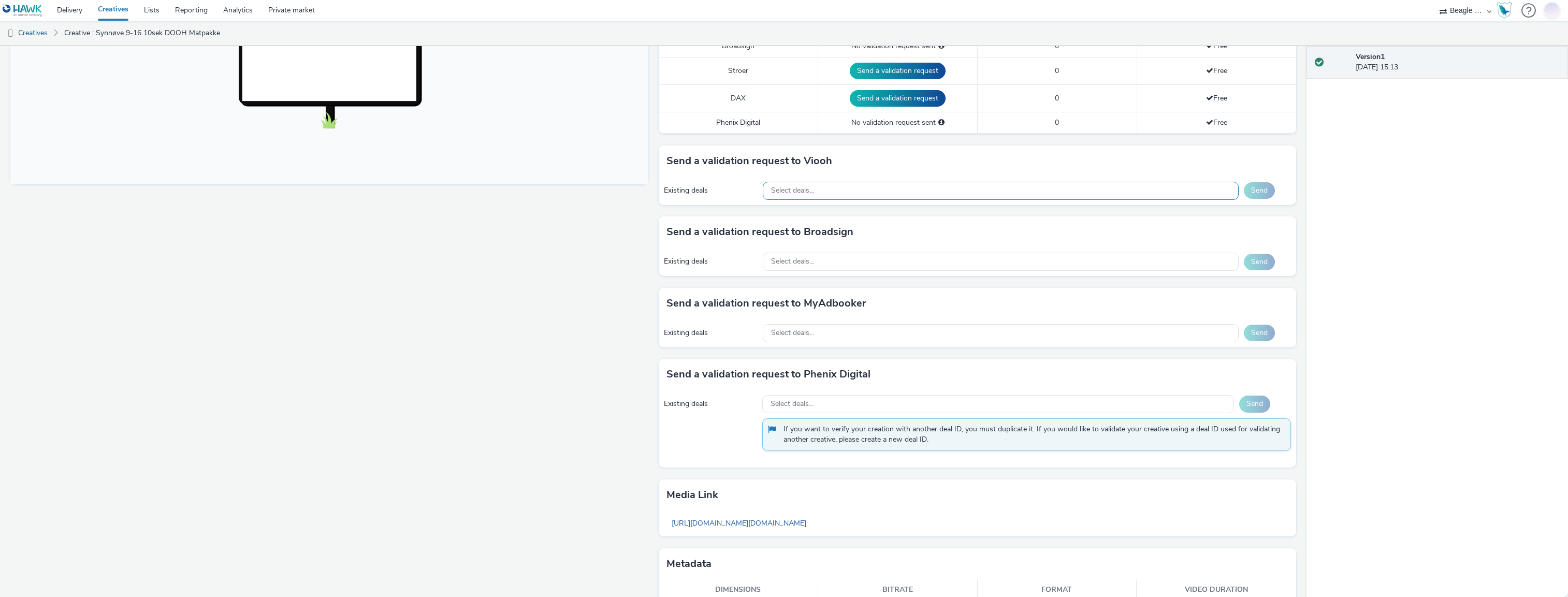
scroll to position [400, 0]
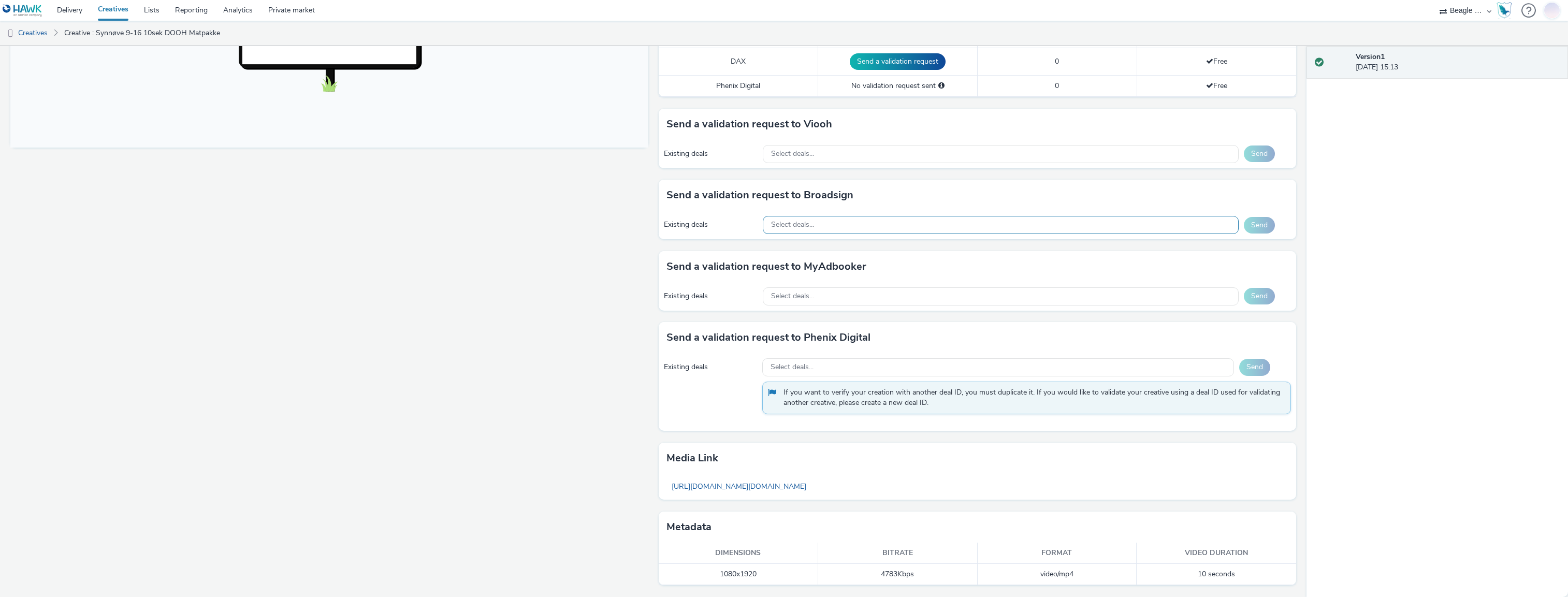
click at [867, 226] on div "Select deals..." at bounding box center [1001, 225] width 476 height 18
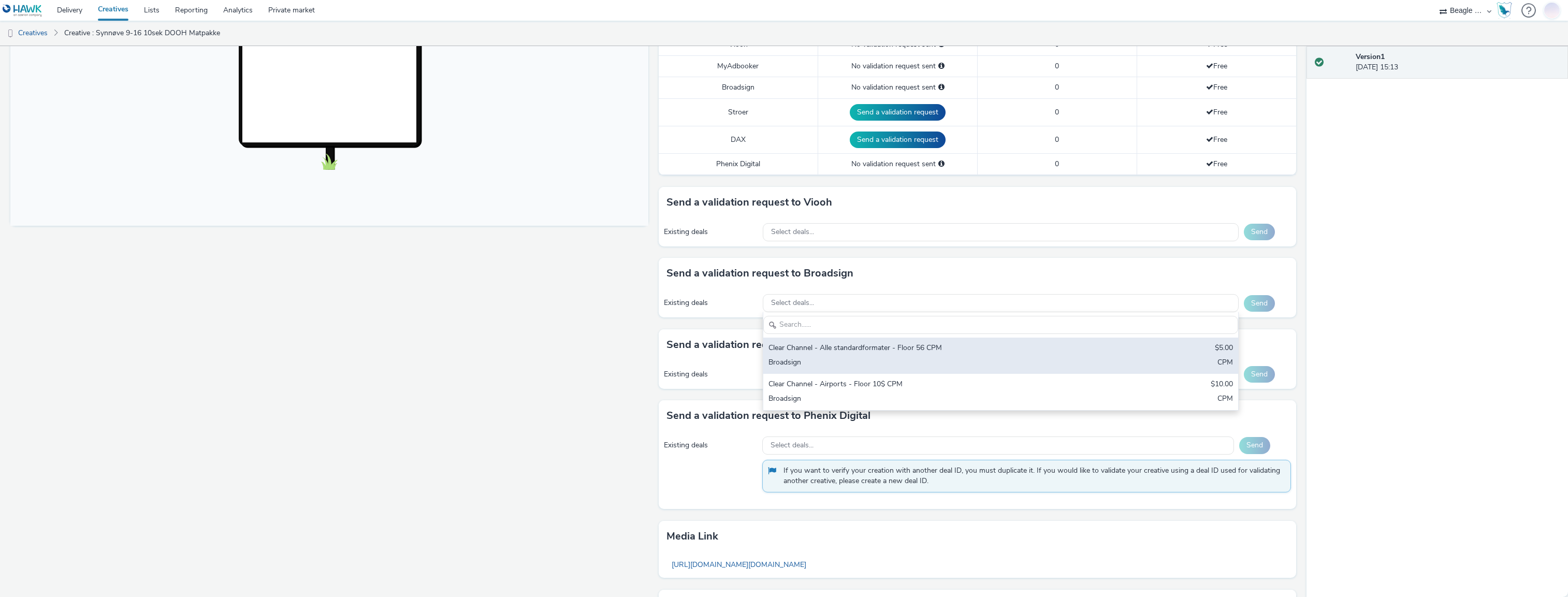
scroll to position [348, 0]
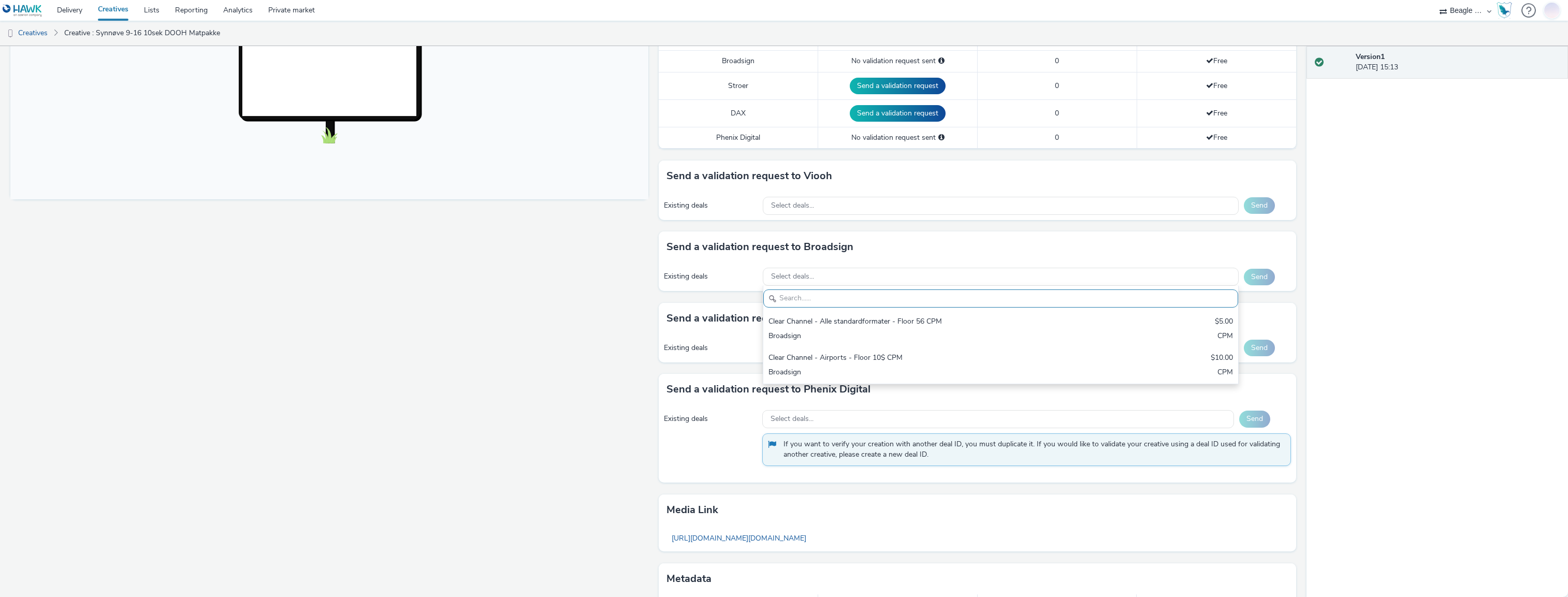
click at [777, 238] on div "Send a validation request to Broadsign" at bounding box center [978, 247] width 638 height 31
click at [791, 206] on span "Select deals..." at bounding box center [792, 206] width 43 height 9
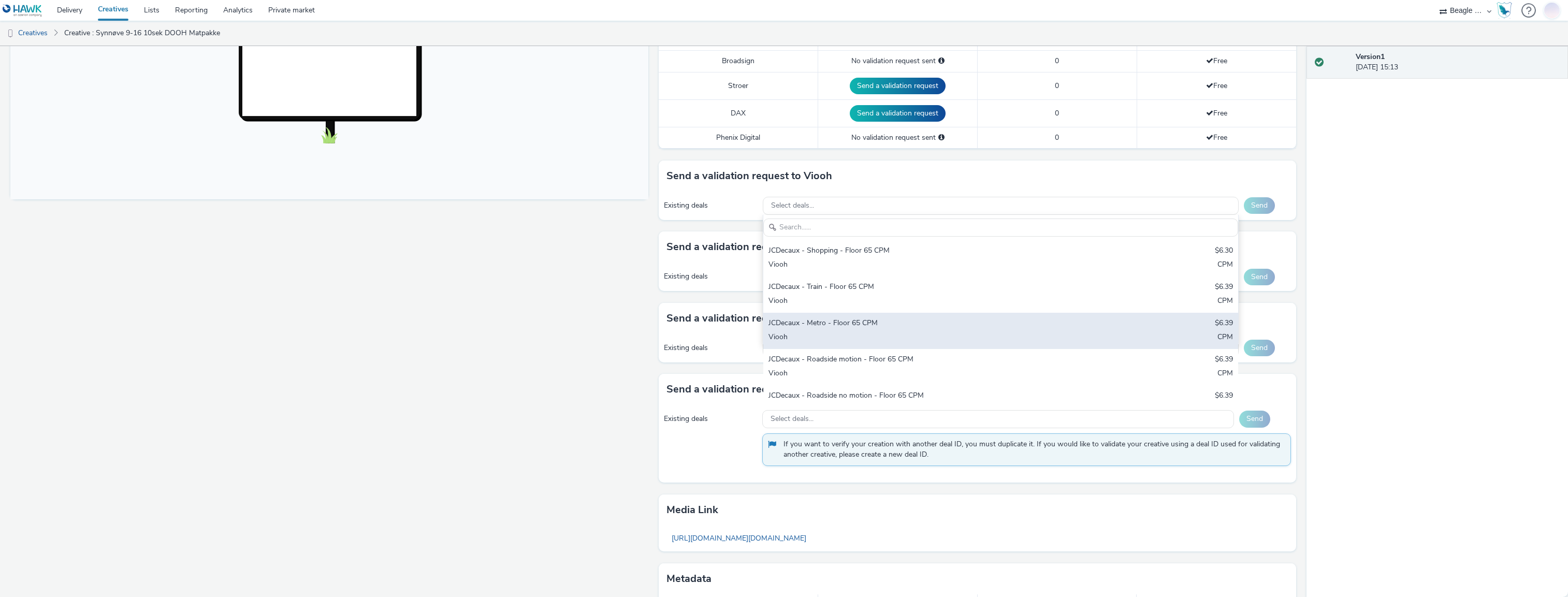
scroll to position [52, 0]
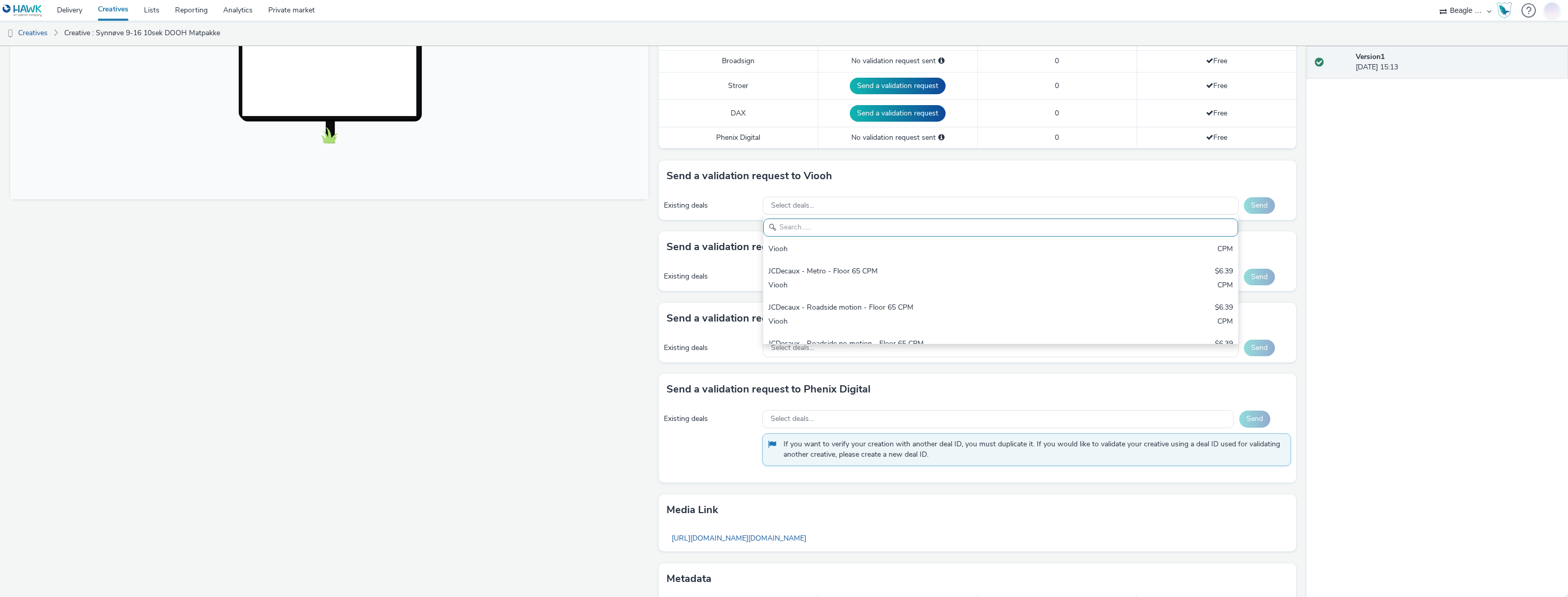
click at [526, 346] on div "Fullscreen" at bounding box center [331, 211] width 643 height 874
click at [831, 362] on div "Send a validation request to MyAdbooker Existing deals Select deals... Send" at bounding box center [978, 338] width 638 height 71
click at [824, 350] on div "Select deals..." at bounding box center [1001, 348] width 476 height 18
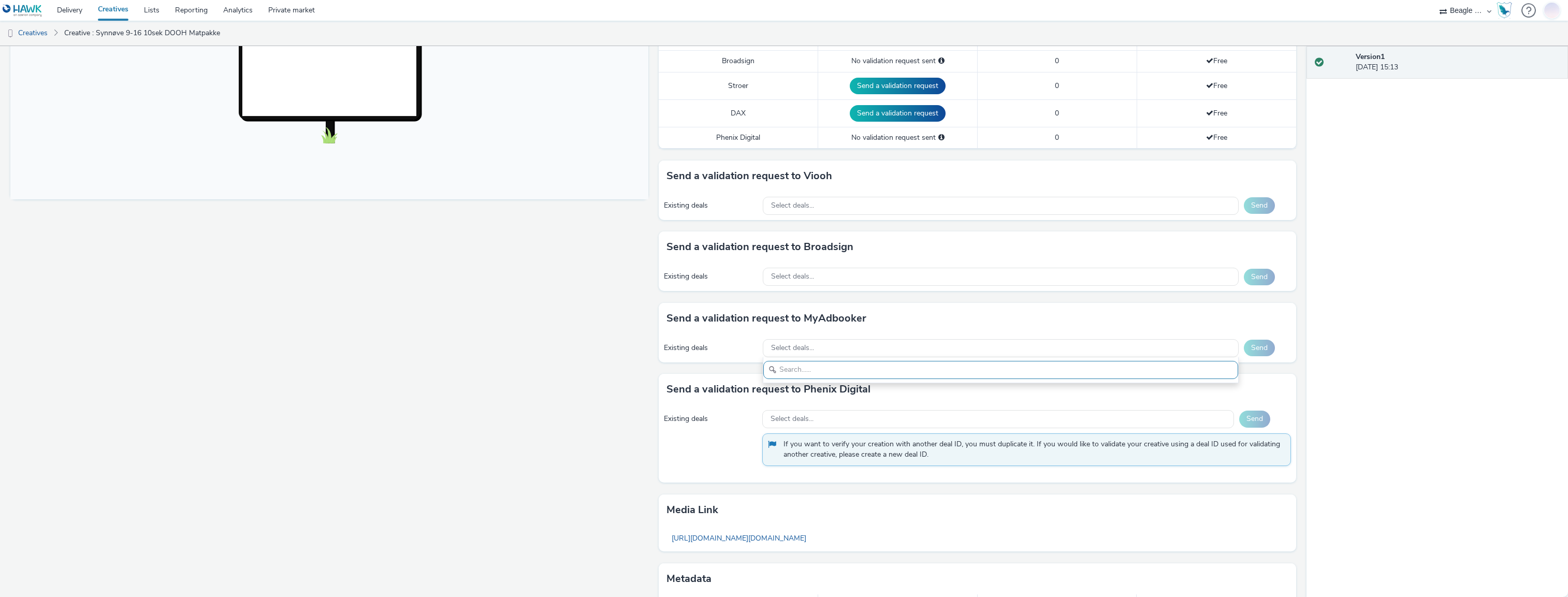
click at [444, 409] on div "Fullscreen" at bounding box center [331, 211] width 643 height 874
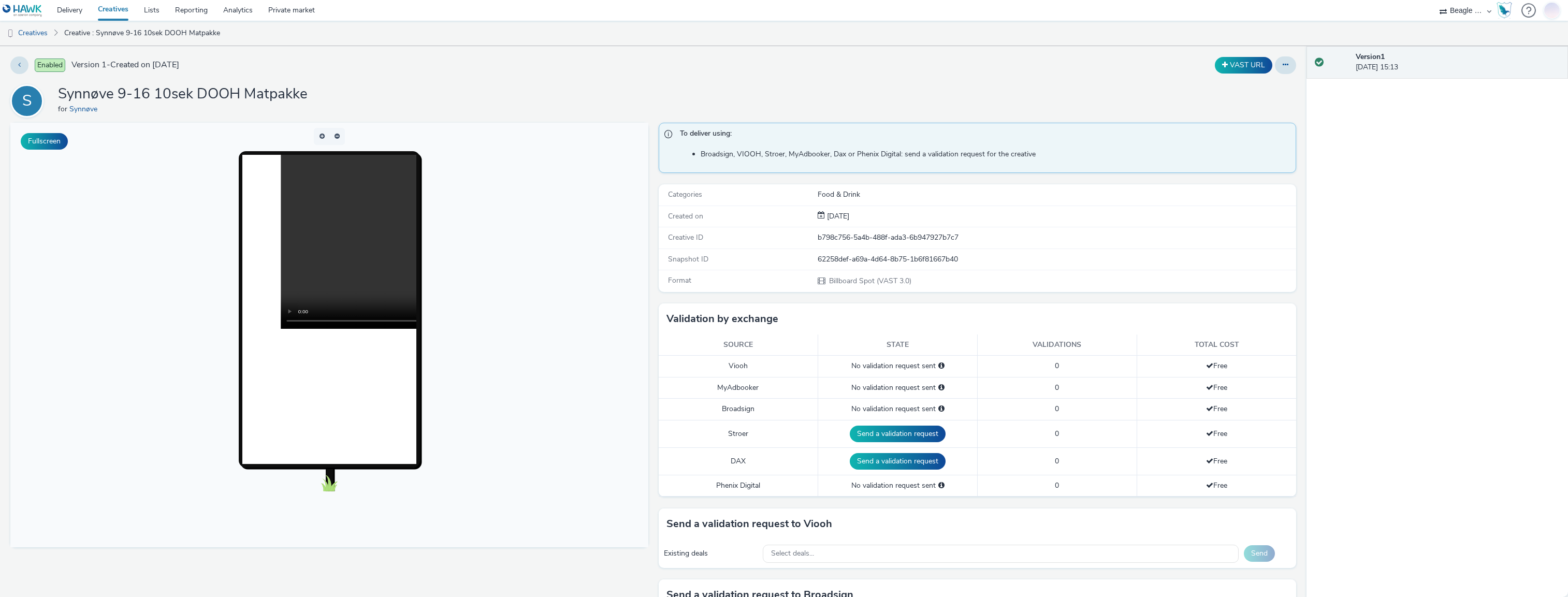
click at [1549, 10] on img at bounding box center [1552, 10] width 16 height 19
click at [1503, 68] on strong "Platform & Organizations" at bounding box center [1512, 67] width 85 height 10
